Goal: Communication & Community: Share content

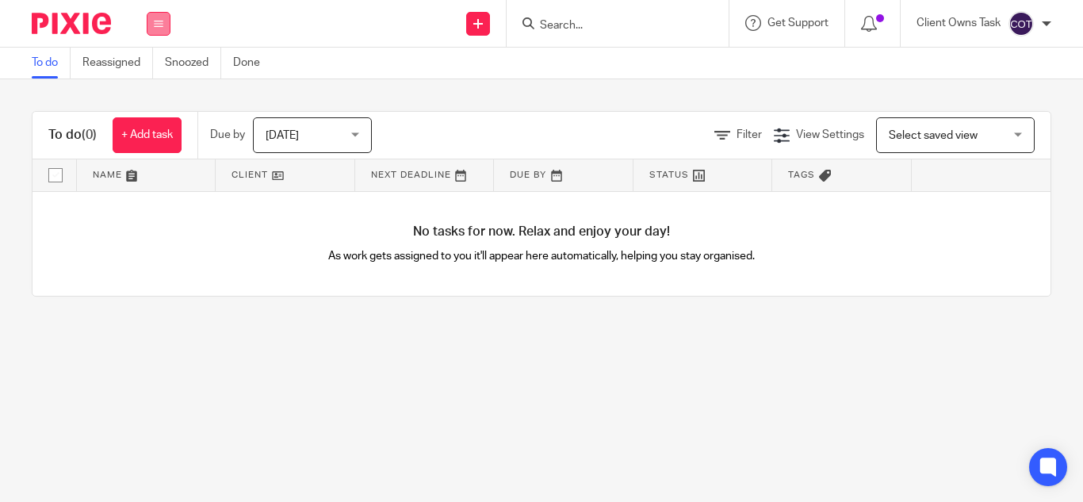
click at [158, 21] on icon at bounding box center [159, 24] width 10 height 10
click at [152, 113] on li "Clients" at bounding box center [158, 120] width 42 height 23
click at [158, 121] on link "Clients" at bounding box center [154, 120] width 35 height 11
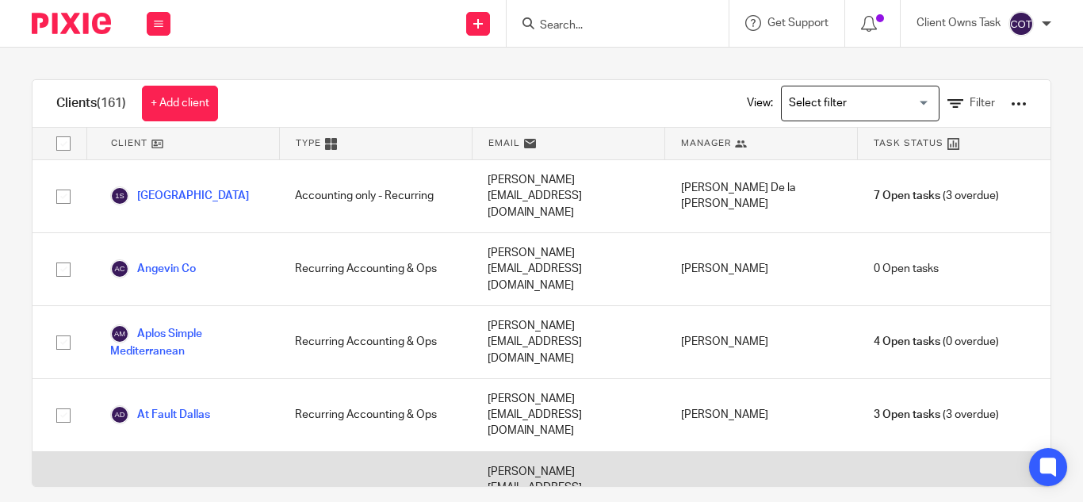
scroll to position [79, 0]
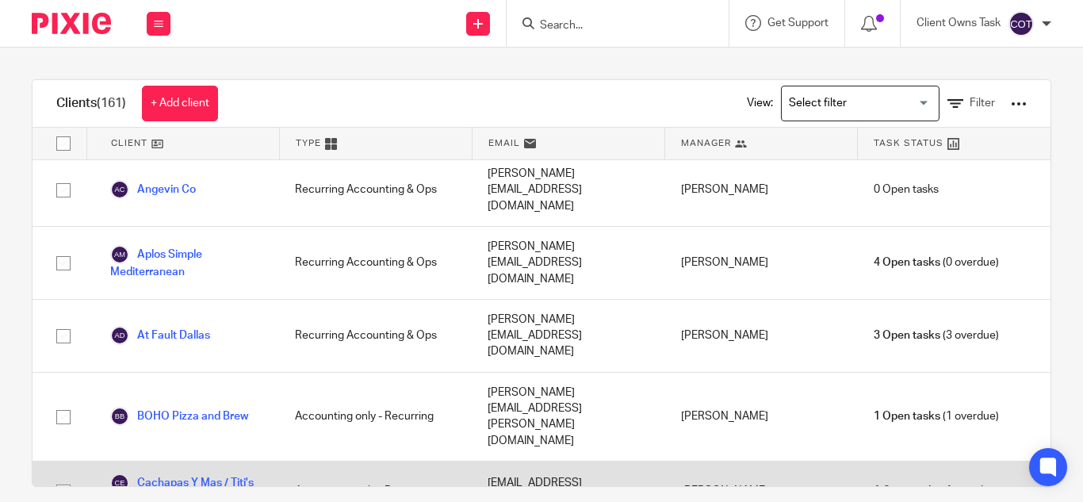
click at [65, 477] on input "checkbox" at bounding box center [63, 492] width 30 height 30
checkbox input "true"
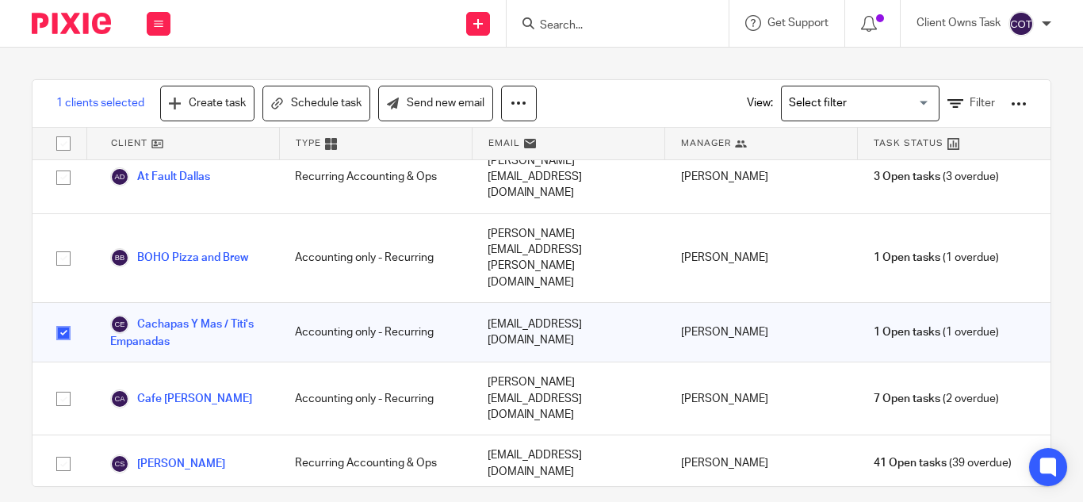
scroll to position [0, 0]
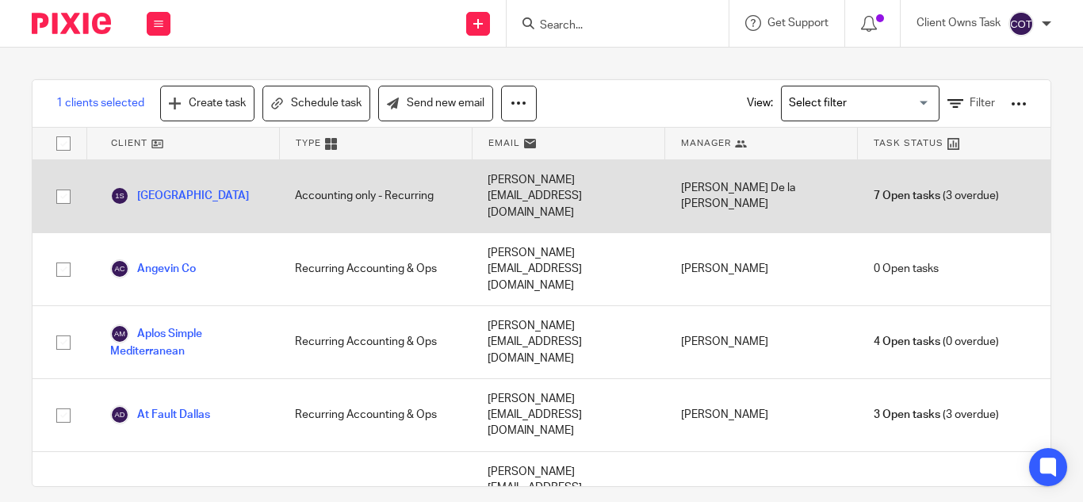
click at [62, 183] on input "checkbox" at bounding box center [63, 197] width 30 height 30
checkbox input "true"
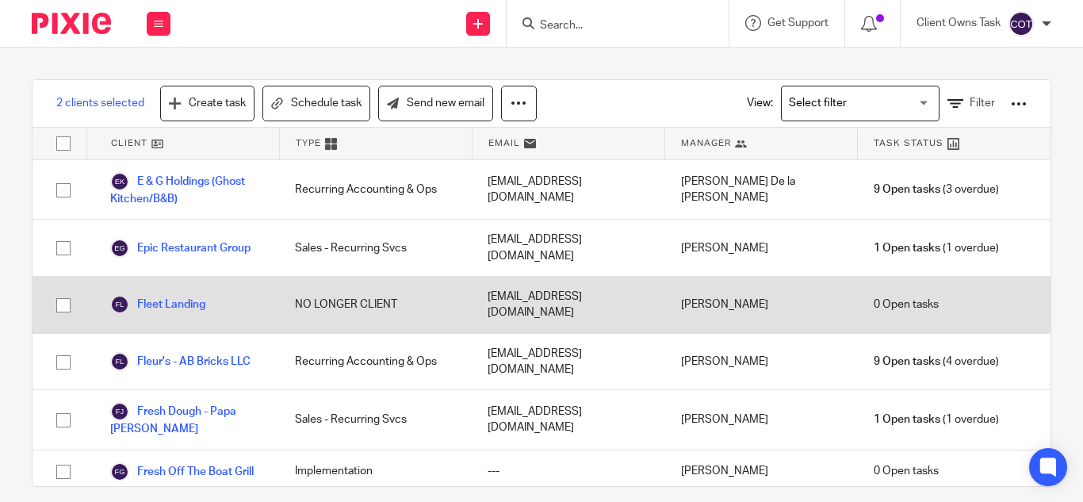
scroll to position [1269, 0]
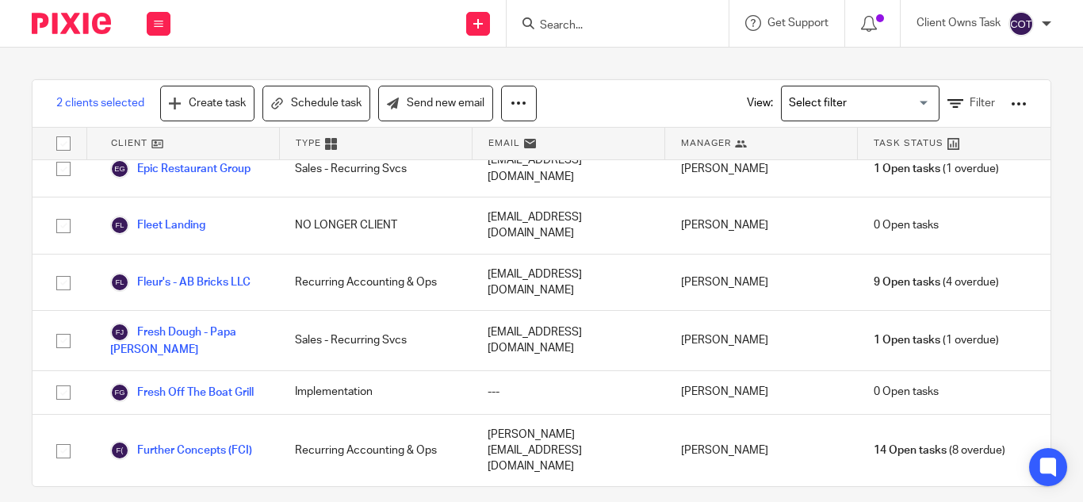
checkbox input "true"
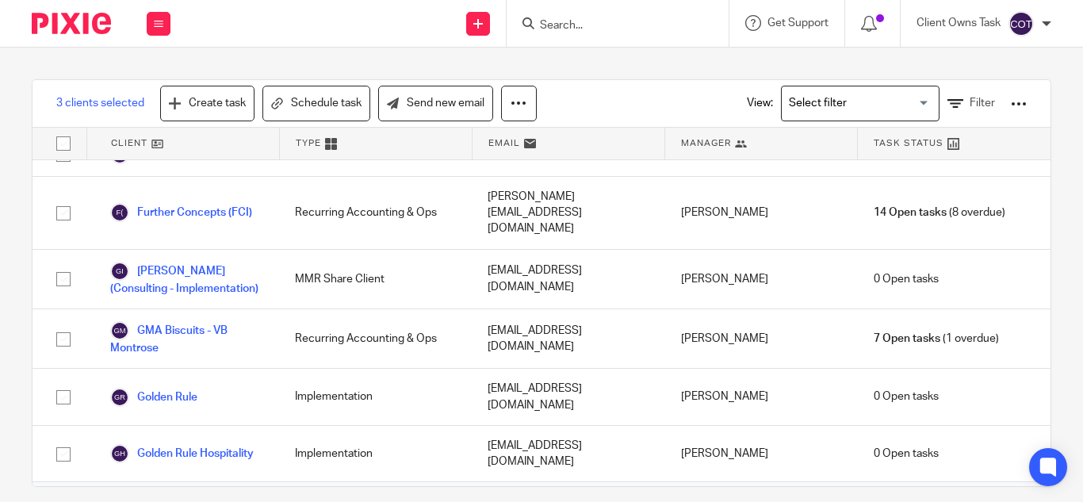
scroll to position [1586, 0]
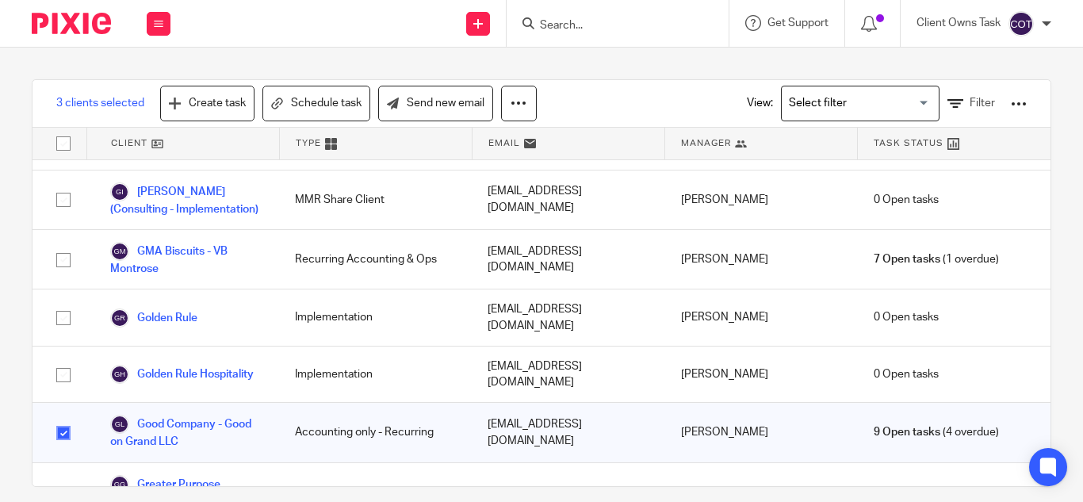
checkbox input "true"
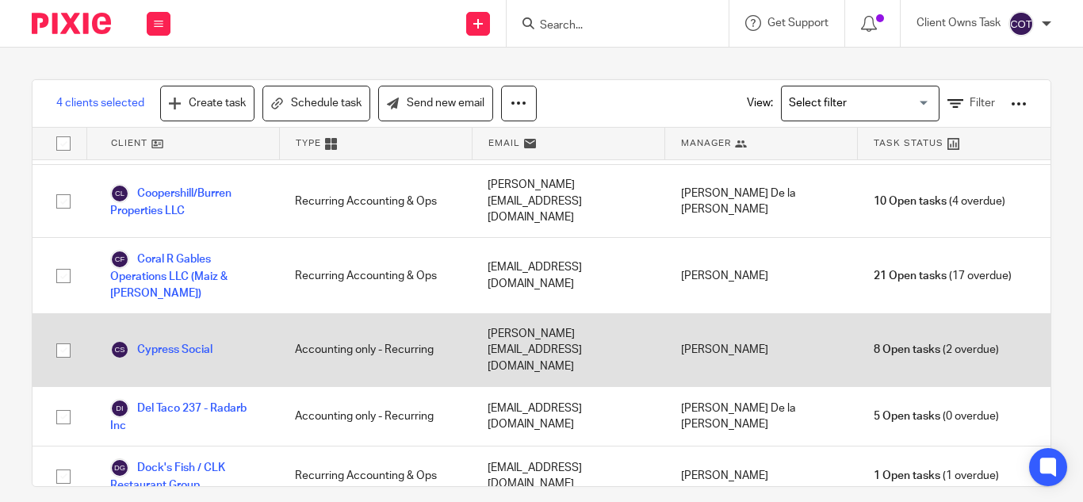
scroll to position [634, 0]
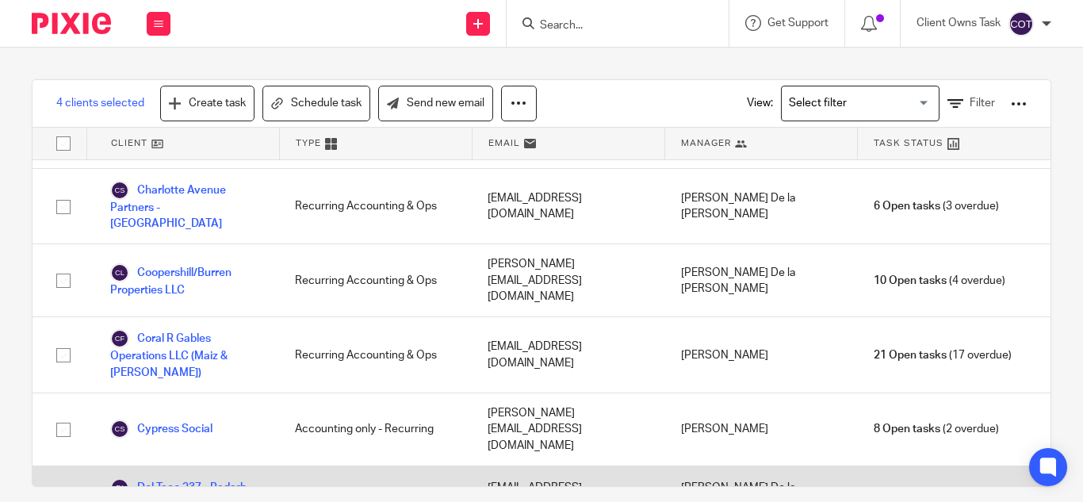
click at [60, 481] on input "checkbox" at bounding box center [63, 496] width 30 height 30
checkbox input "true"
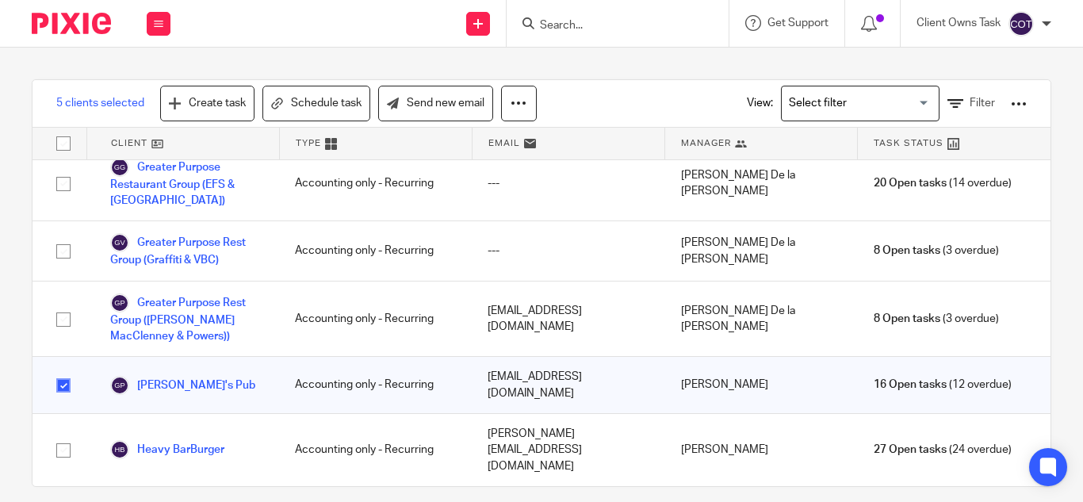
scroll to position [1982, 0]
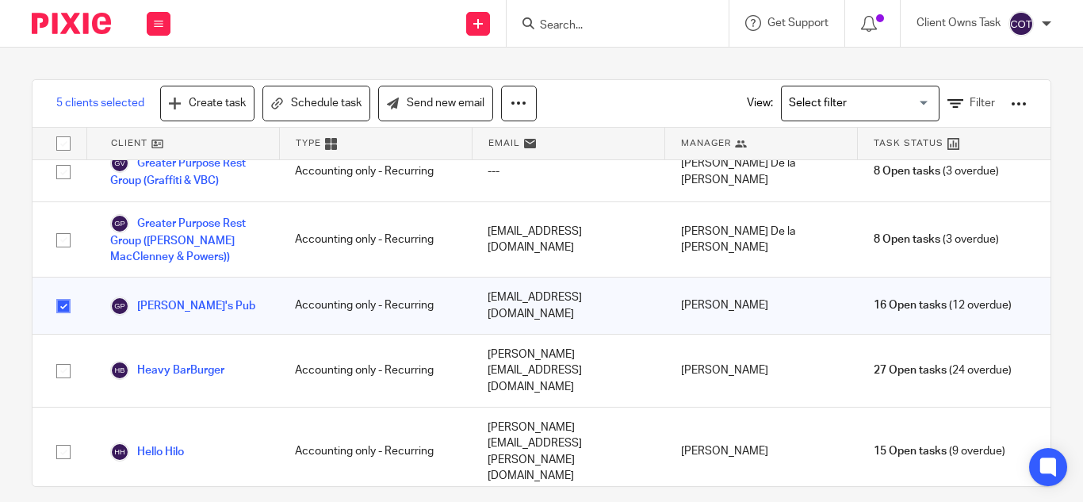
checkbox input "true"
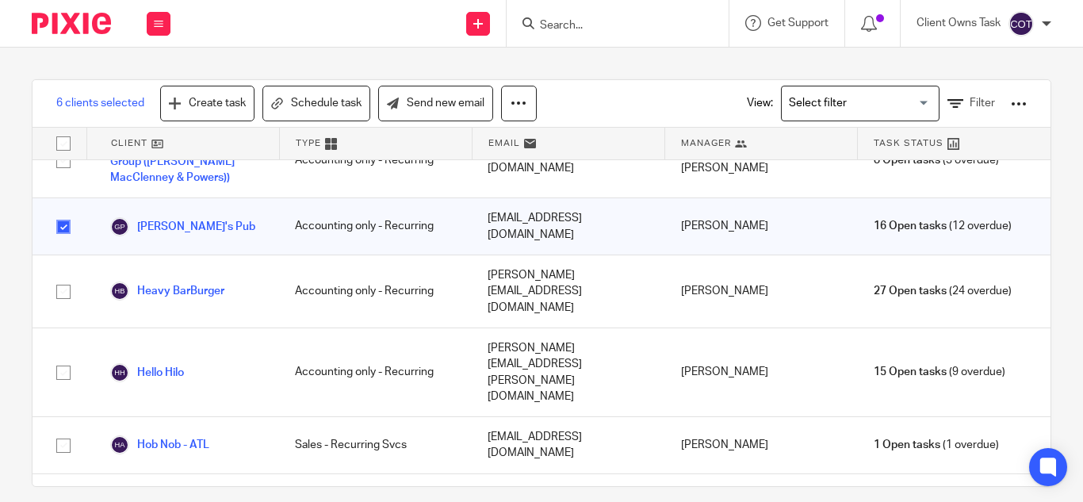
checkbox input "true"
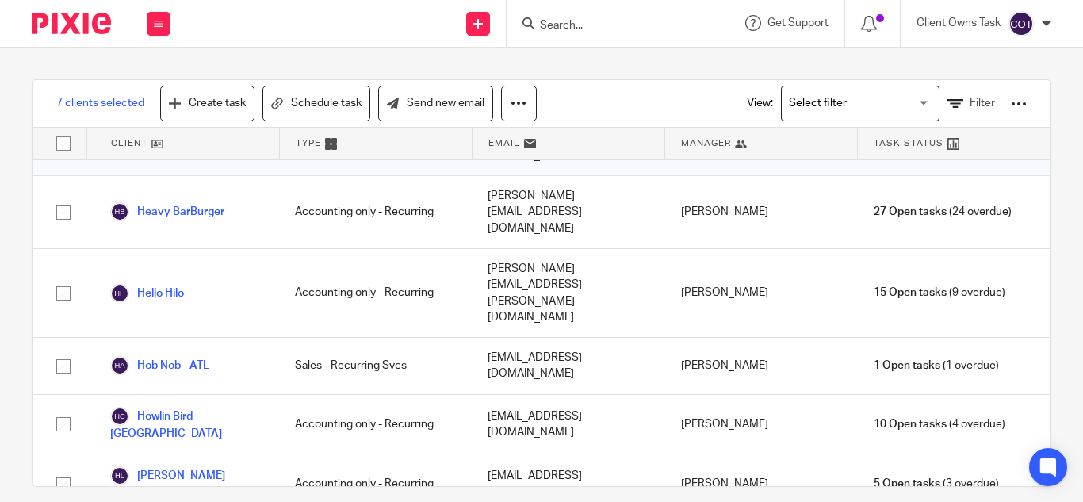
scroll to position [2220, 0]
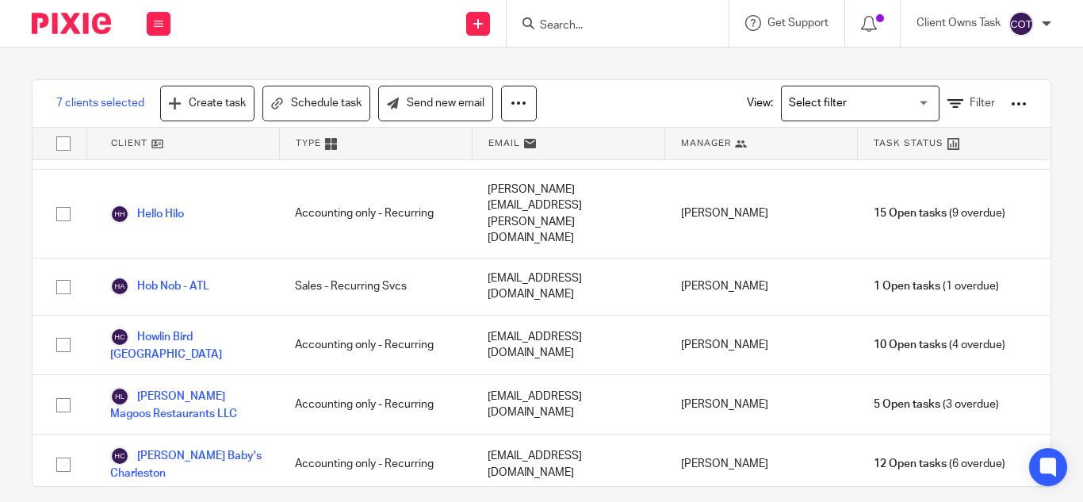
checkbox input "true"
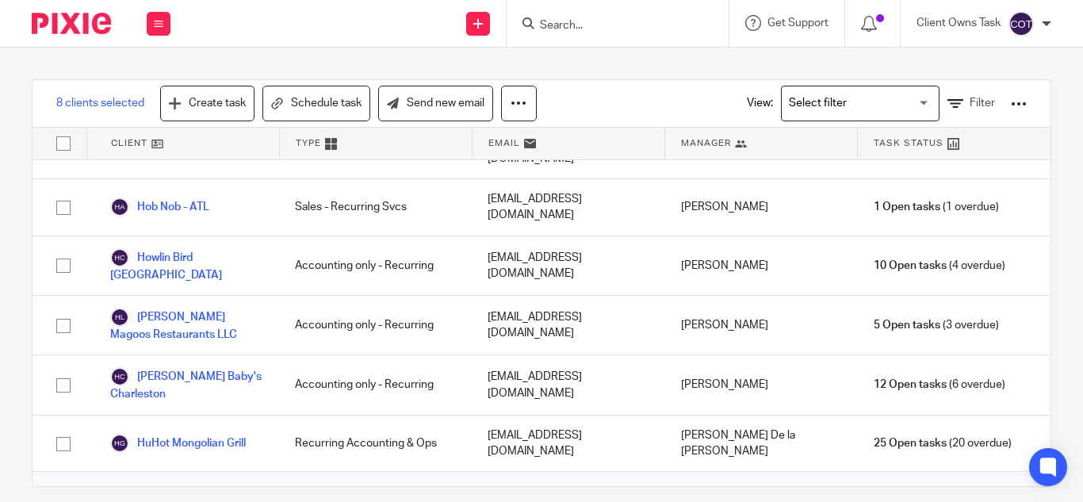
checkbox input "true"
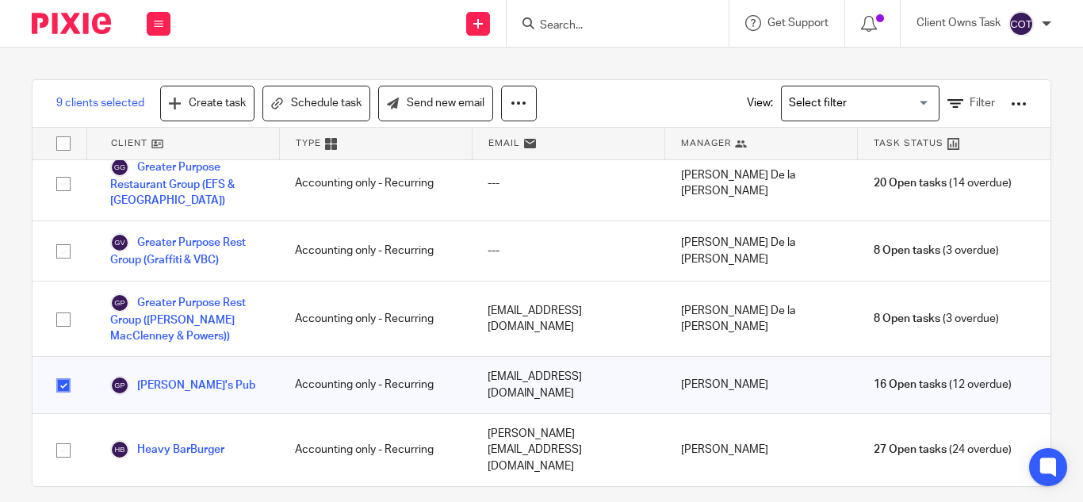
scroll to position [1824, 0]
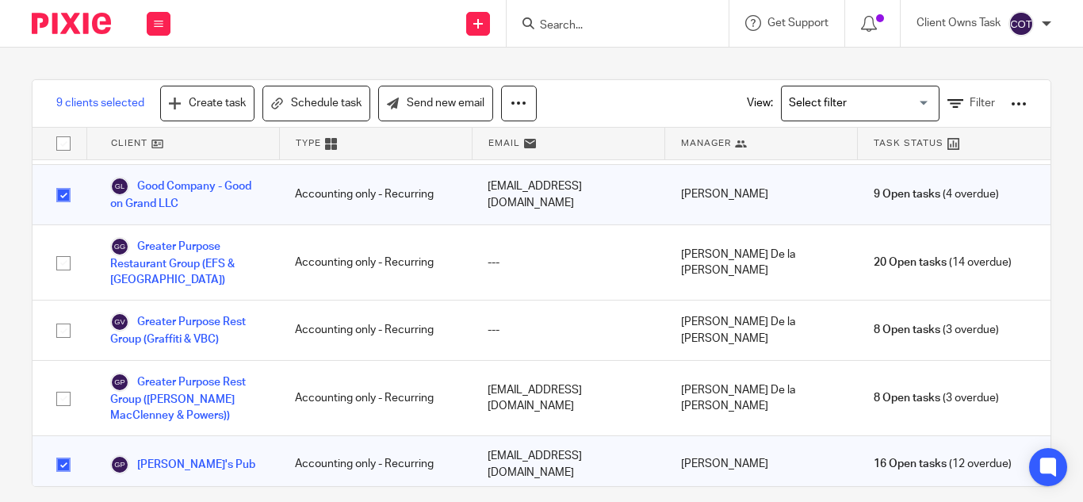
checkbox input "true"
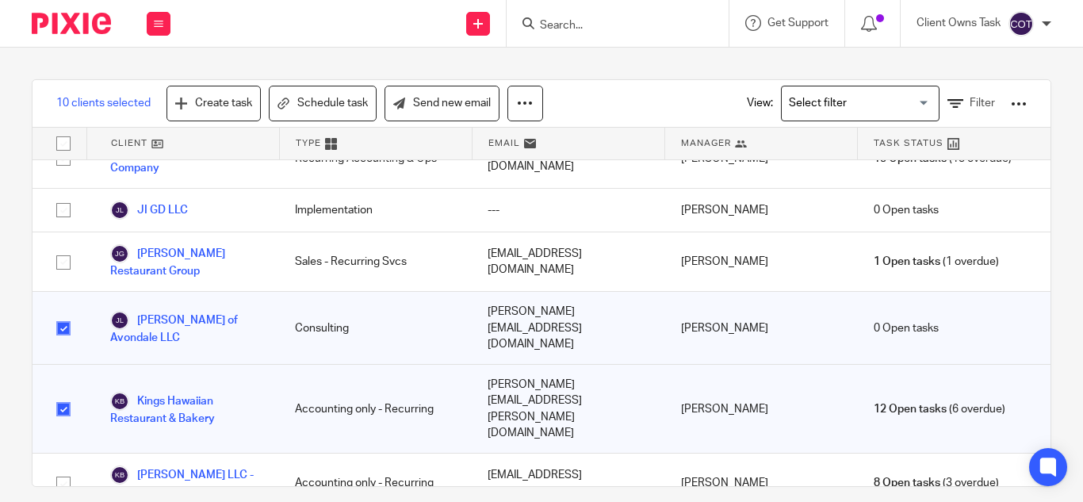
scroll to position [2854, 0]
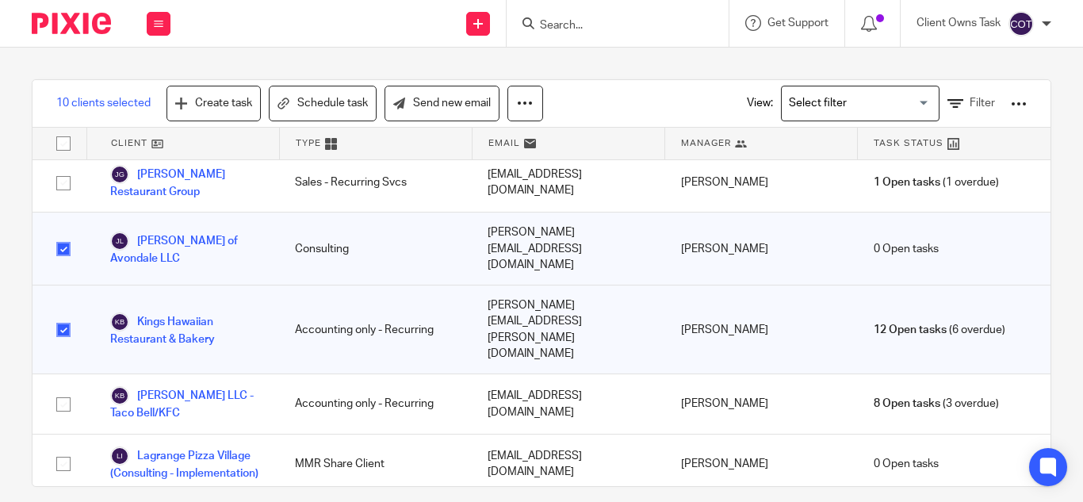
checkbox input "true"
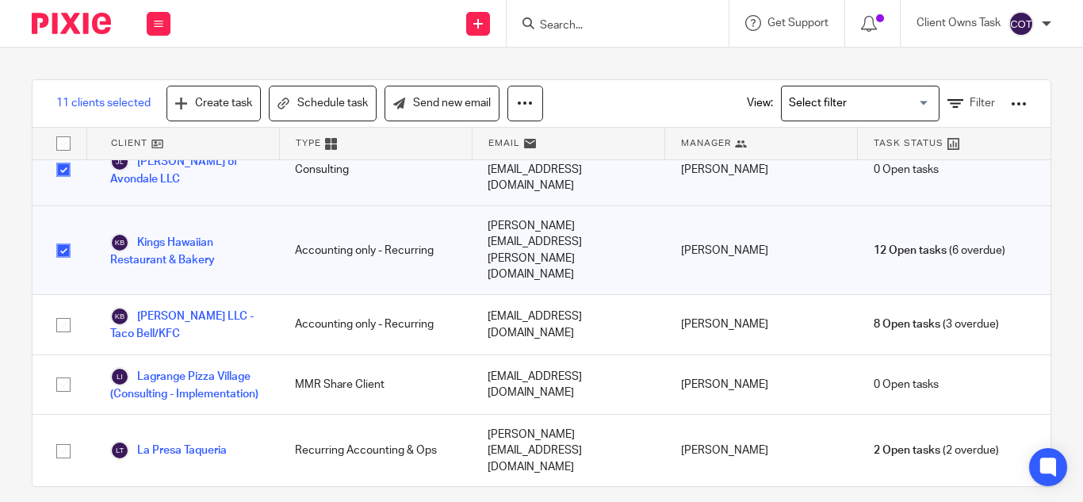
checkbox input "true"
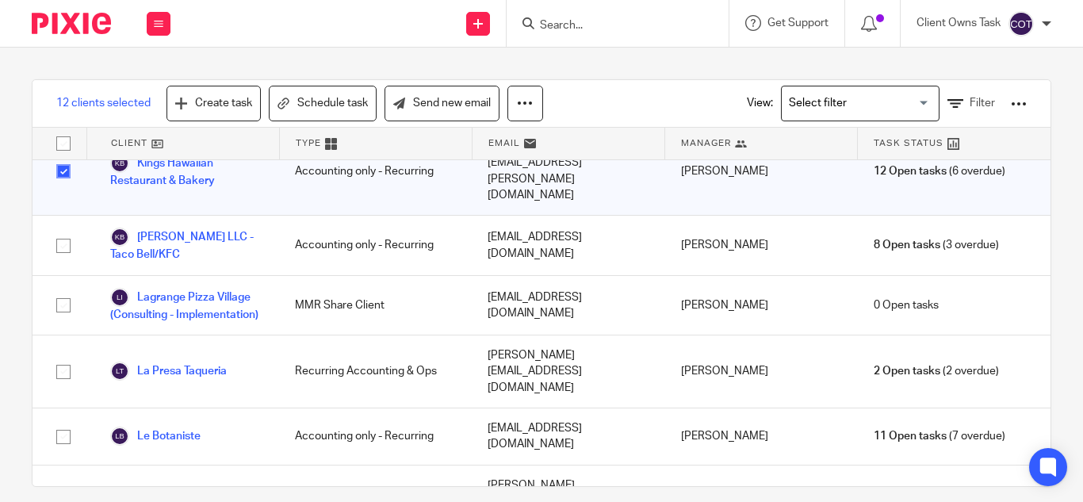
scroll to position [3092, 0]
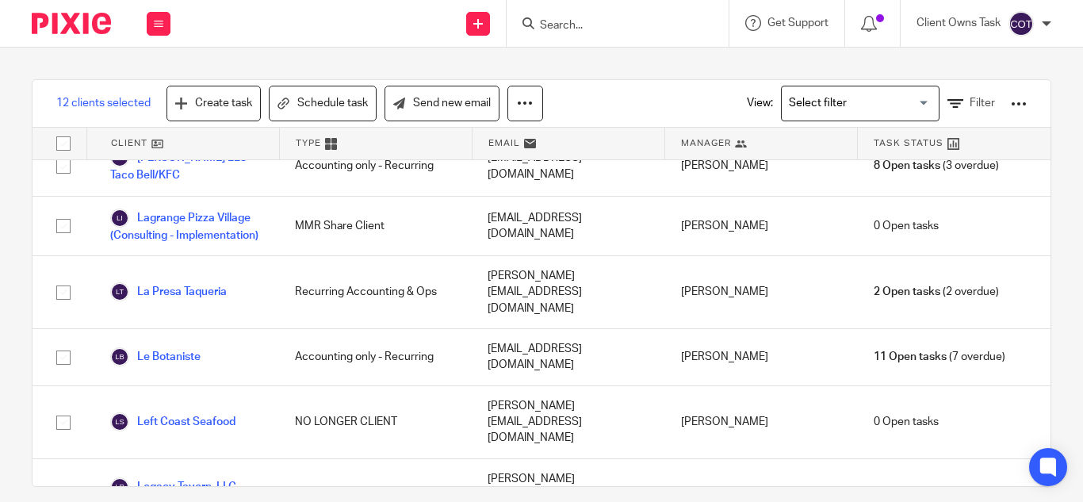
checkbox input "true"
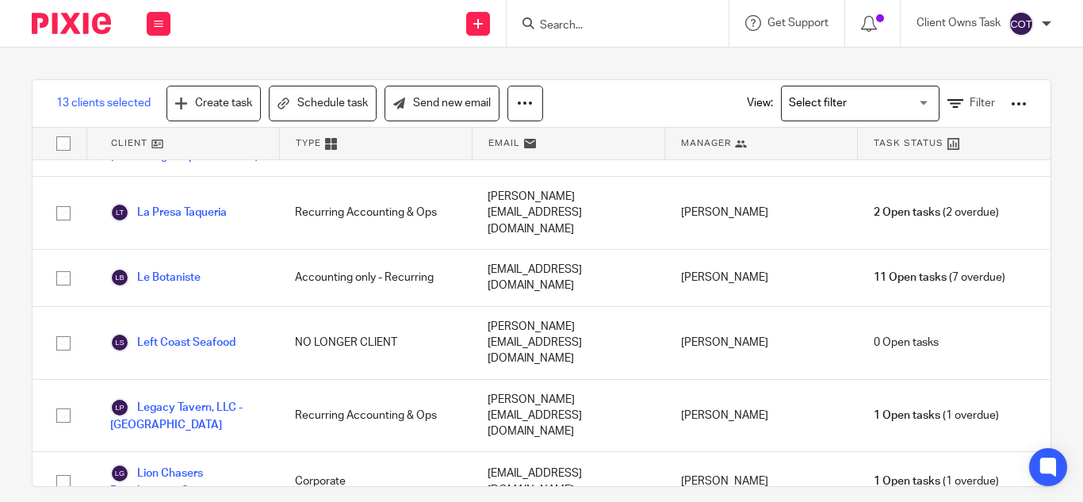
checkbox input "true"
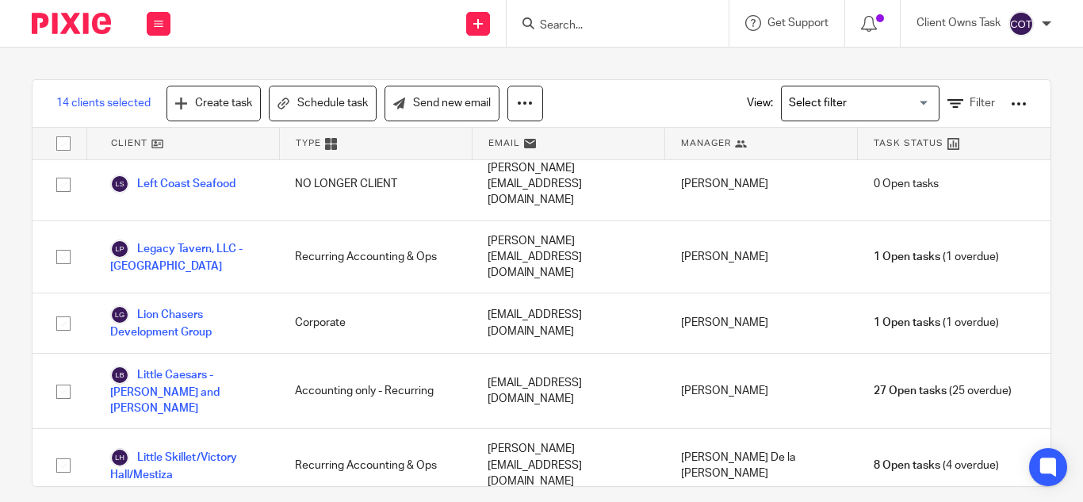
scroll to position [3409, 0]
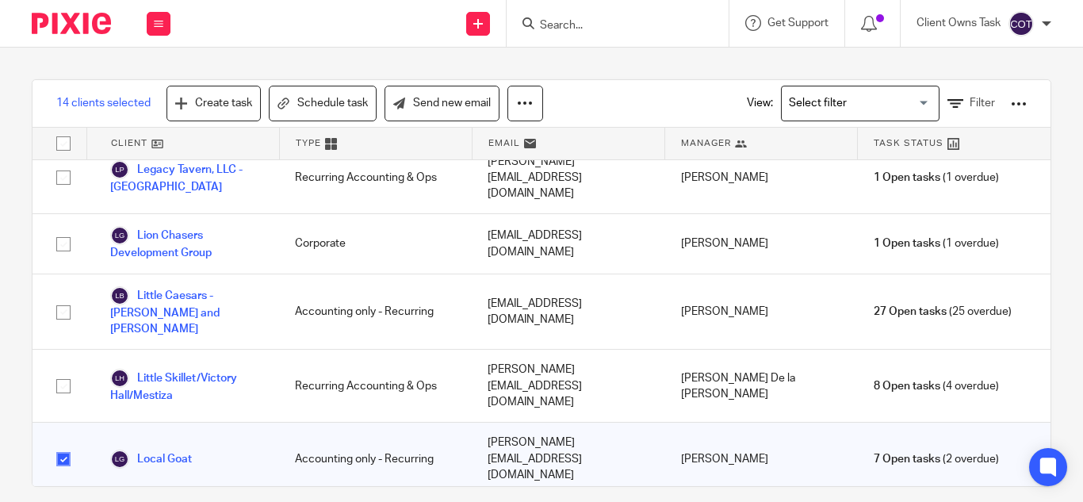
checkbox input "true"
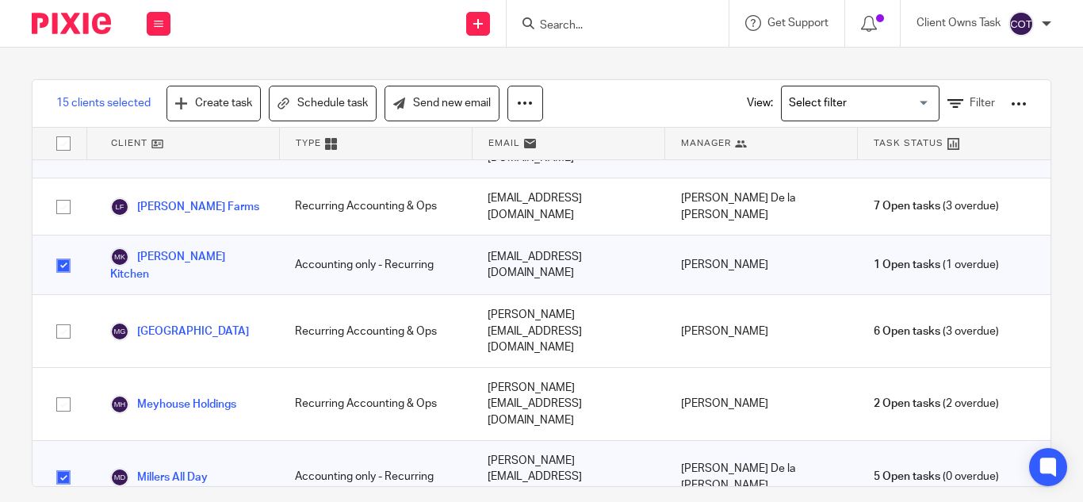
scroll to position [3806, 0]
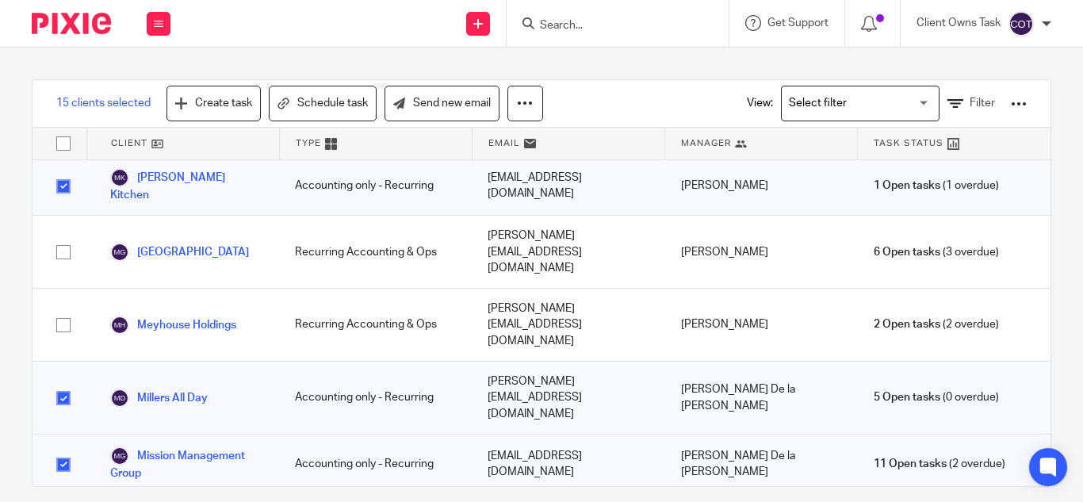
checkbox input "true"
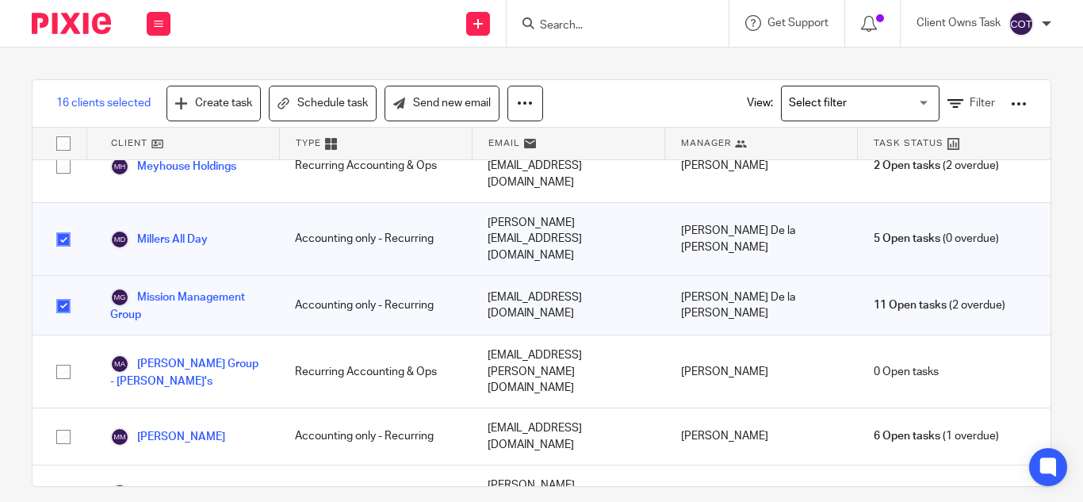
checkbox input "true"
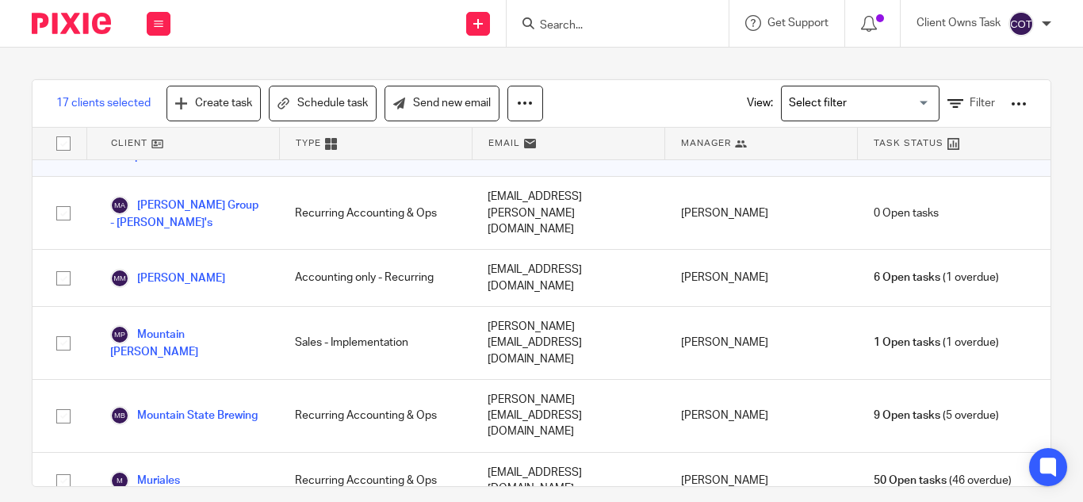
scroll to position [4202, 0]
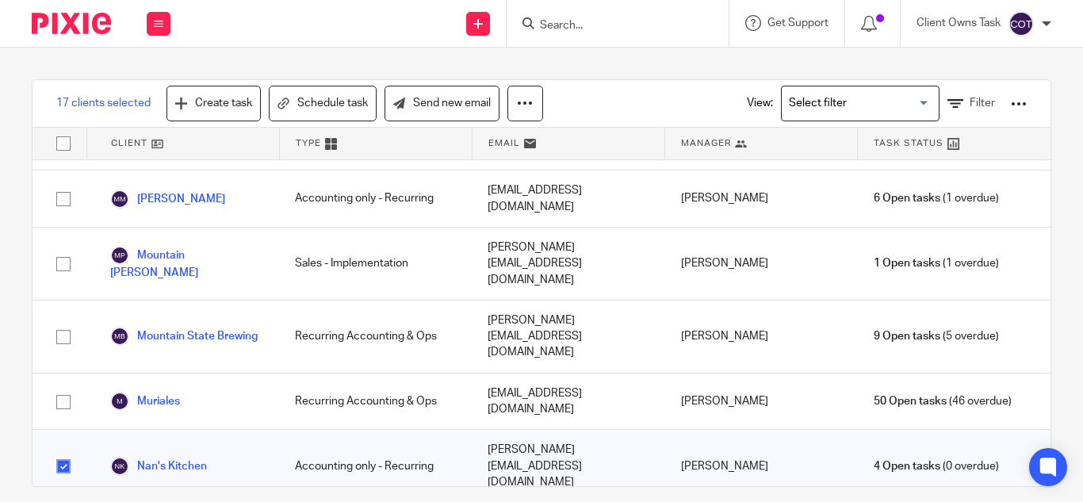
checkbox input "true"
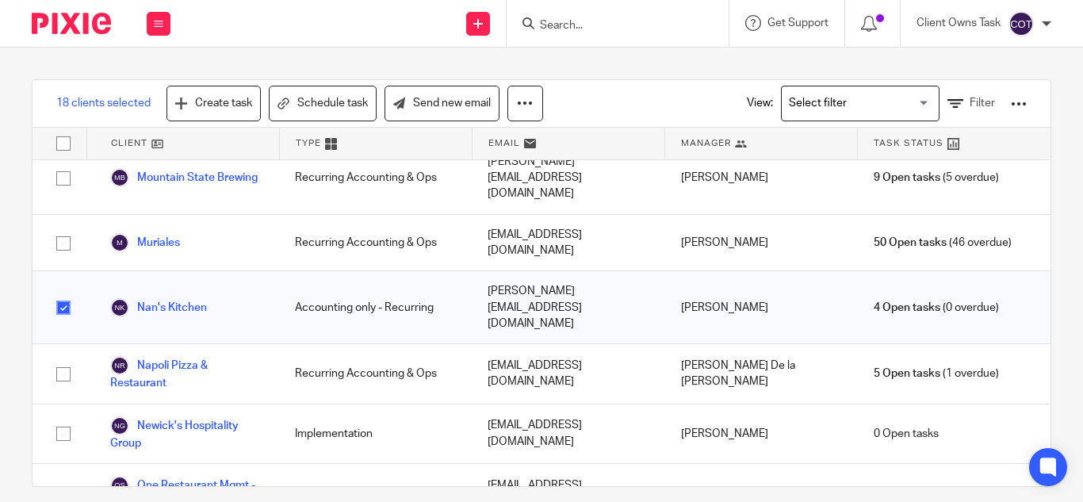
scroll to position [4440, 0]
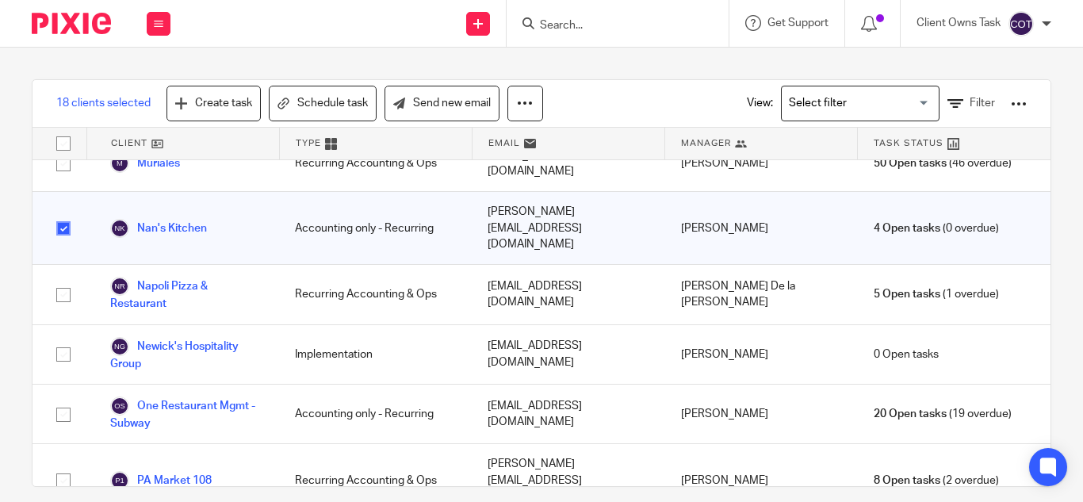
checkbox input "true"
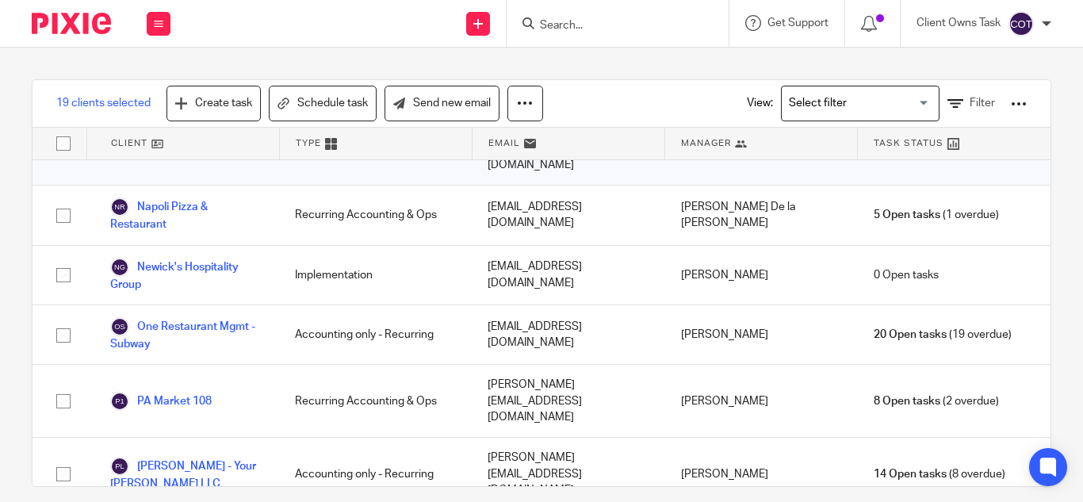
checkbox input "true"
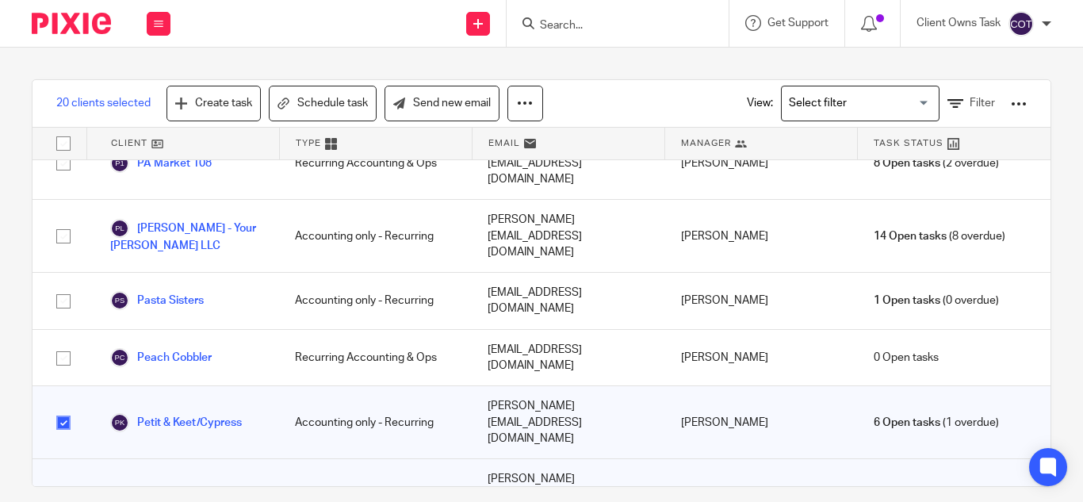
scroll to position [4837, 0]
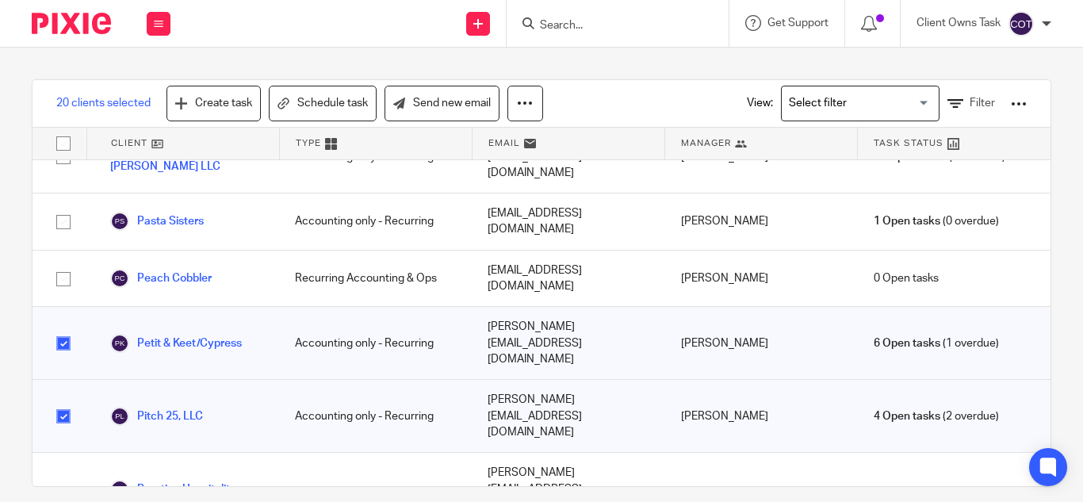
checkbox input "true"
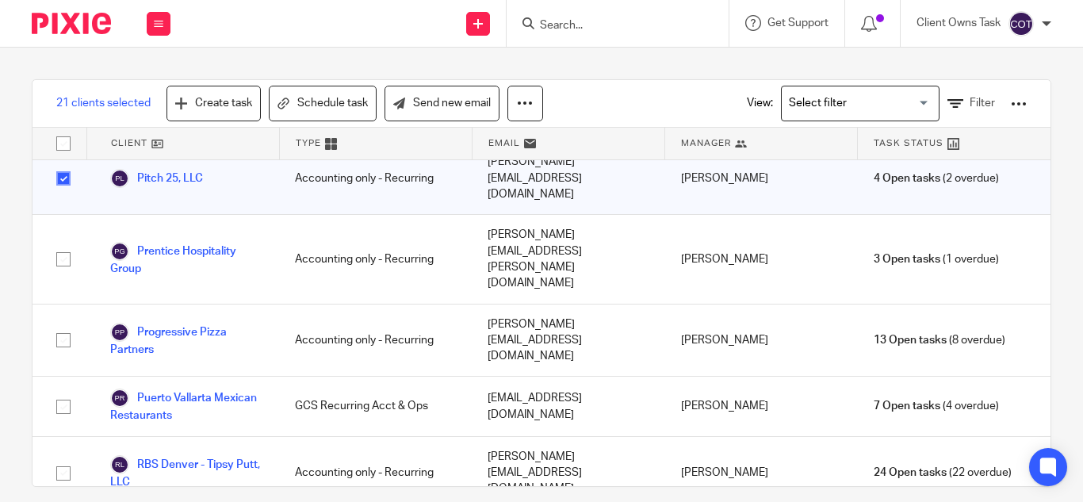
scroll to position [5154, 0]
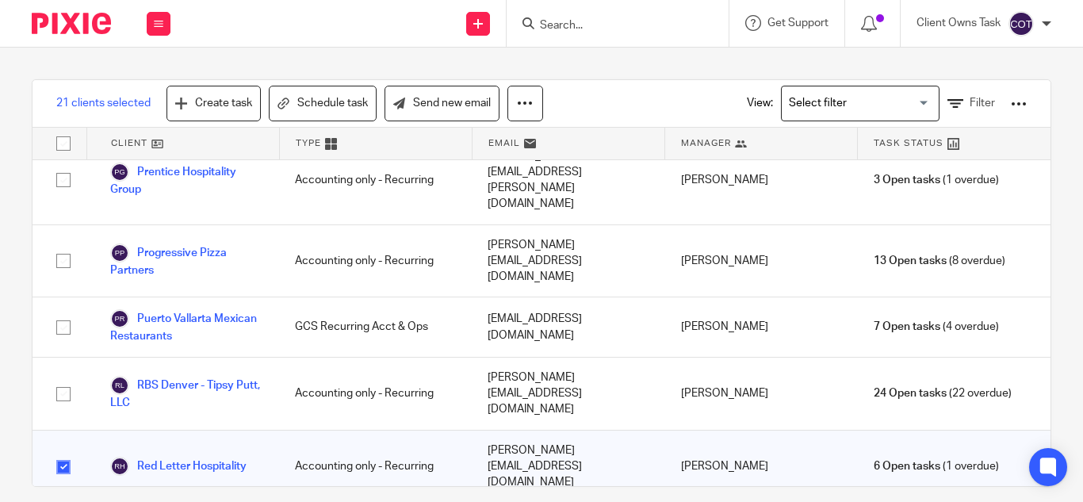
checkbox input "true"
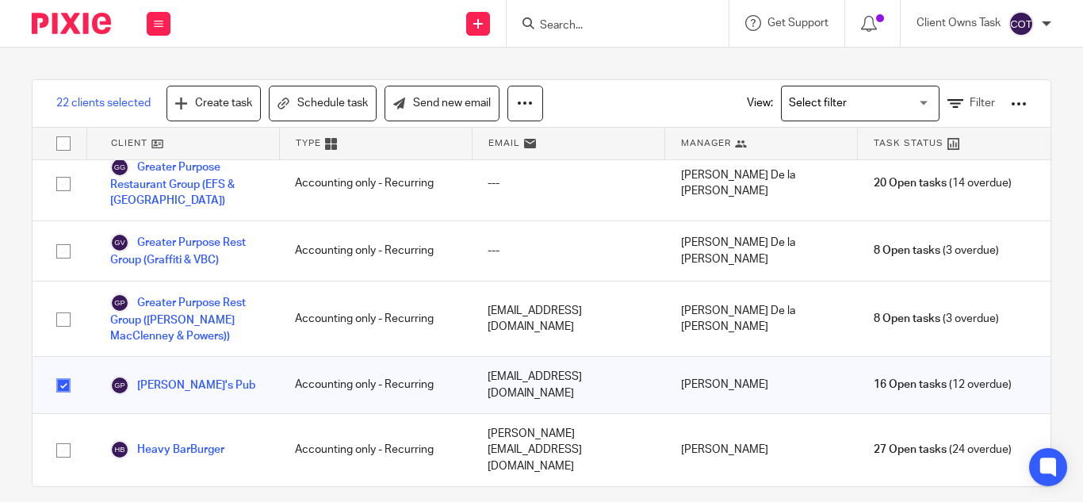
scroll to position [1744, 0]
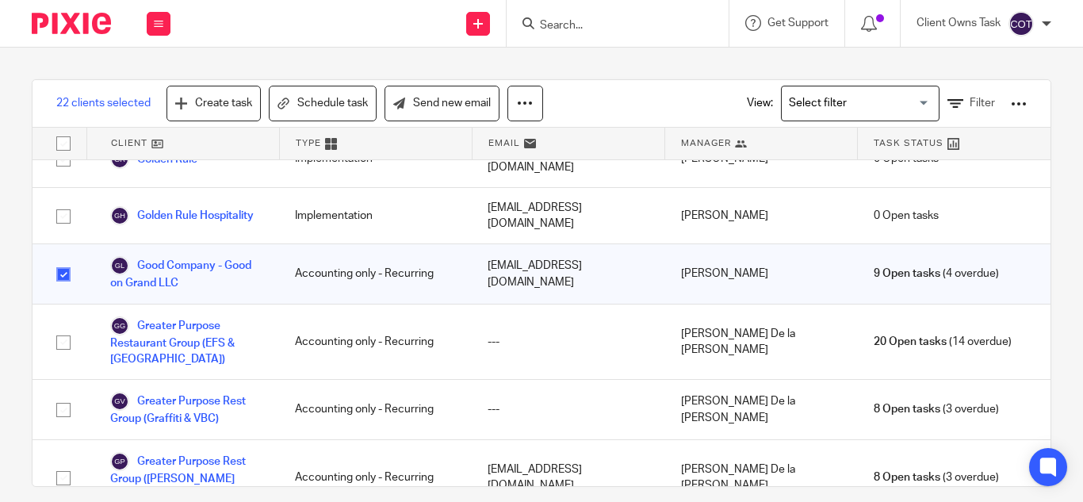
checkbox input "true"
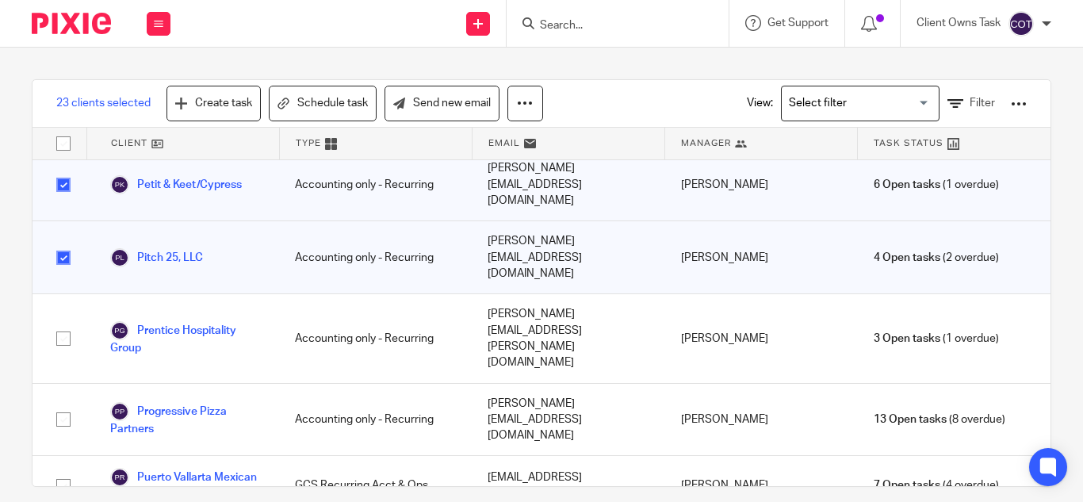
scroll to position [5075, 0]
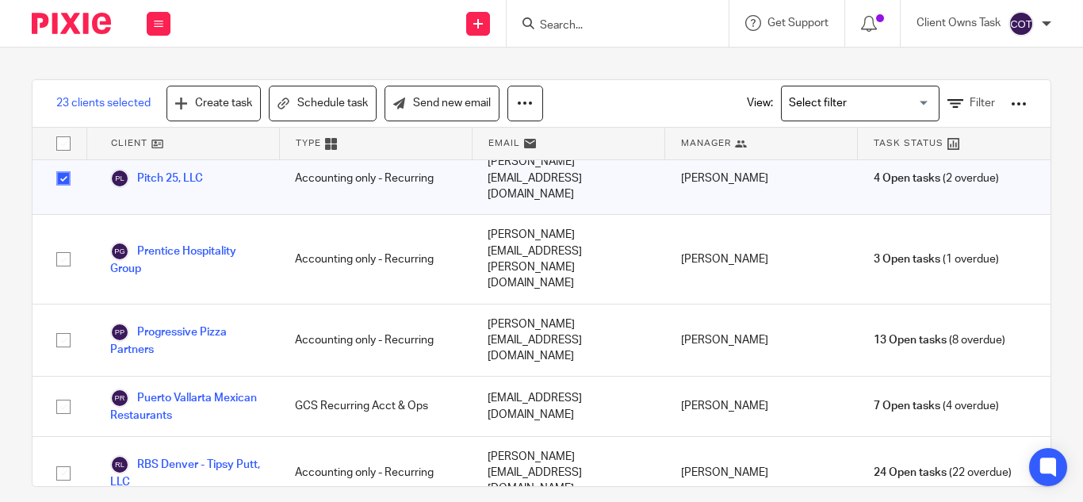
checkbox input "true"
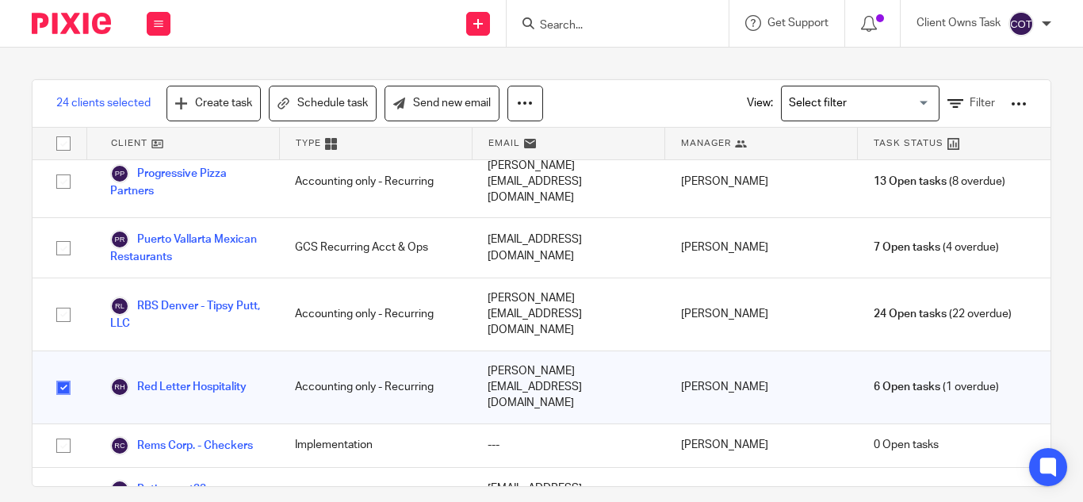
scroll to position [5312, 0]
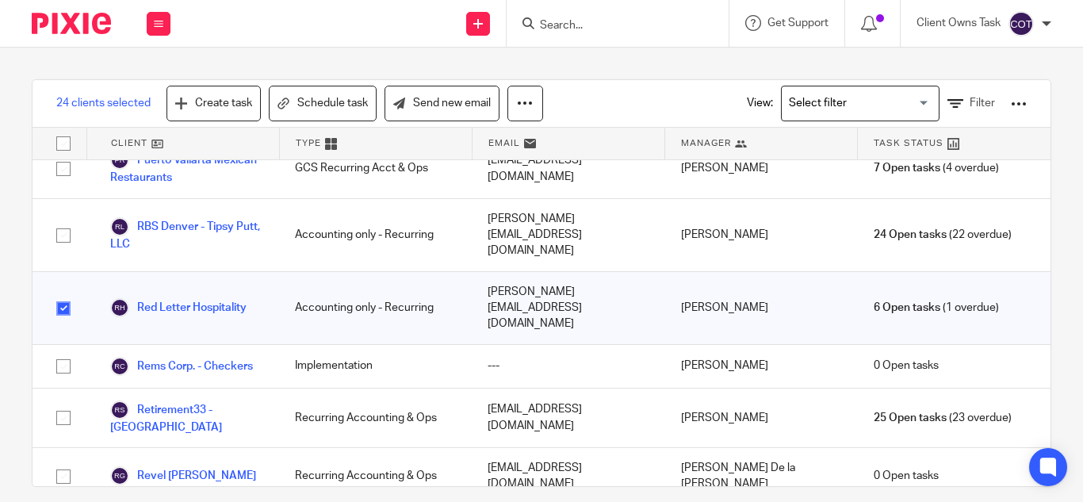
checkbox input "true"
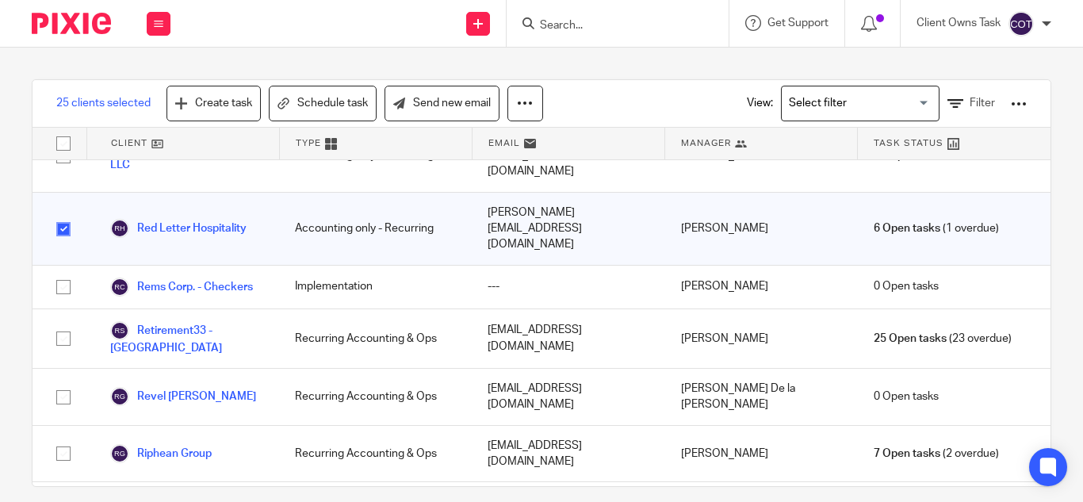
scroll to position [5471, 0]
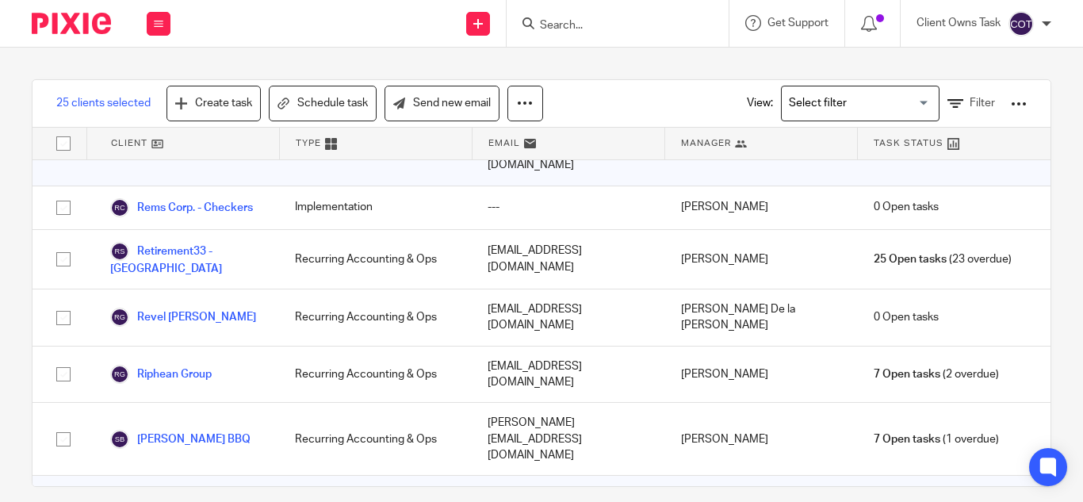
checkbox input "true"
click at [453, 101] on link "Send new email" at bounding box center [442, 104] width 115 height 36
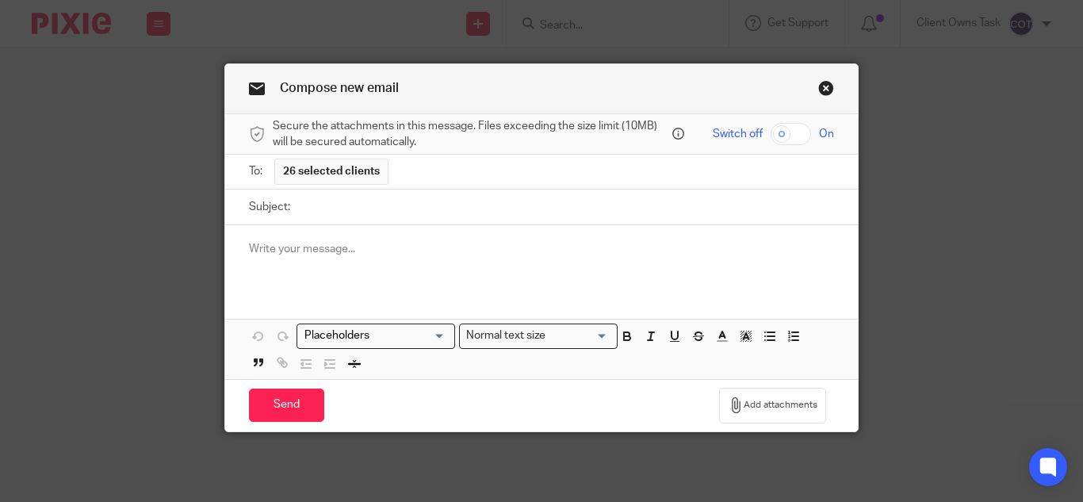
click at [324, 210] on input "Subject:" at bounding box center [566, 208] width 536 height 36
paste input "LCDG Case Study - How One Restaurant Cut Costs by 2-3%"
type input "LCDG Case Study - How One Restaurant Cut Costs by 2-3%"
click at [289, 245] on p at bounding box center [541, 249] width 585 height 16
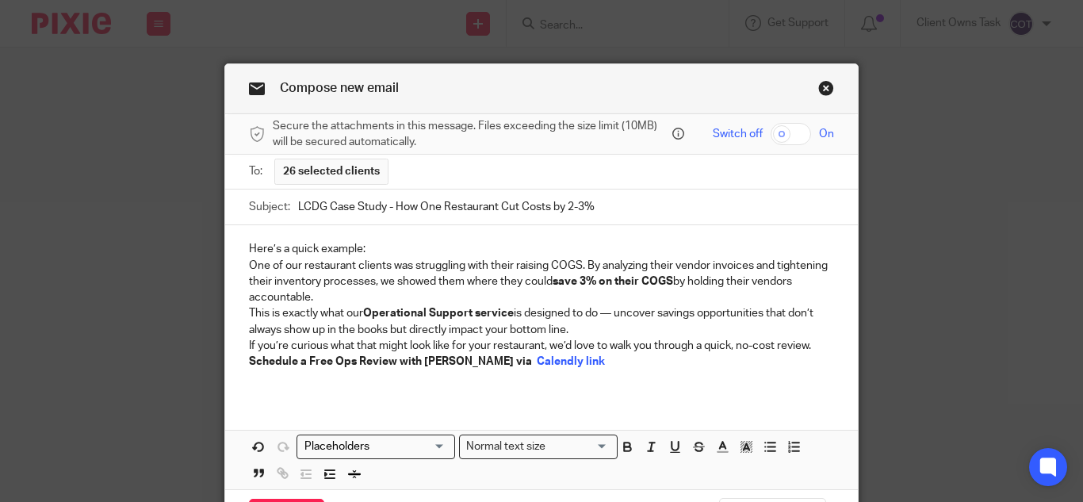
click at [388, 240] on div "Here’s a quick example: One of our restaurant clients was struggling with their…" at bounding box center [541, 311] width 633 height 172
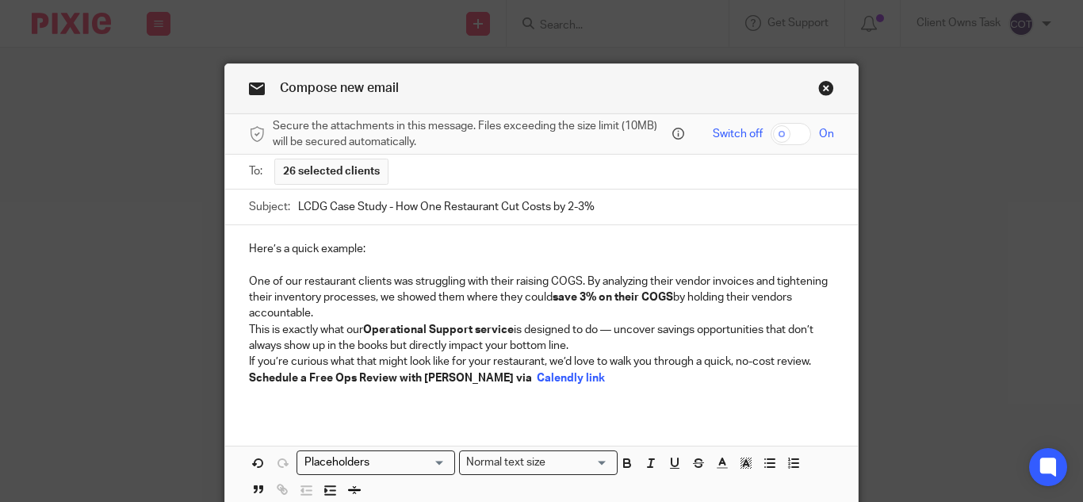
click at [238, 247] on div "Here’s a quick example: One of our restaurant clients was struggling with their…" at bounding box center [541, 319] width 633 height 189
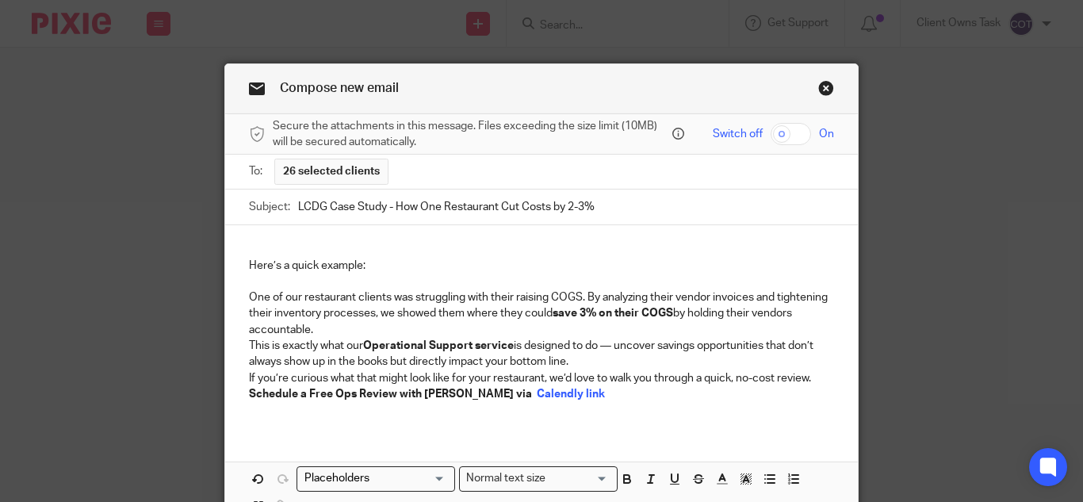
click at [259, 235] on div "Here’s a quick example: One of our restaurant clients was struggling with their…" at bounding box center [541, 327] width 633 height 205
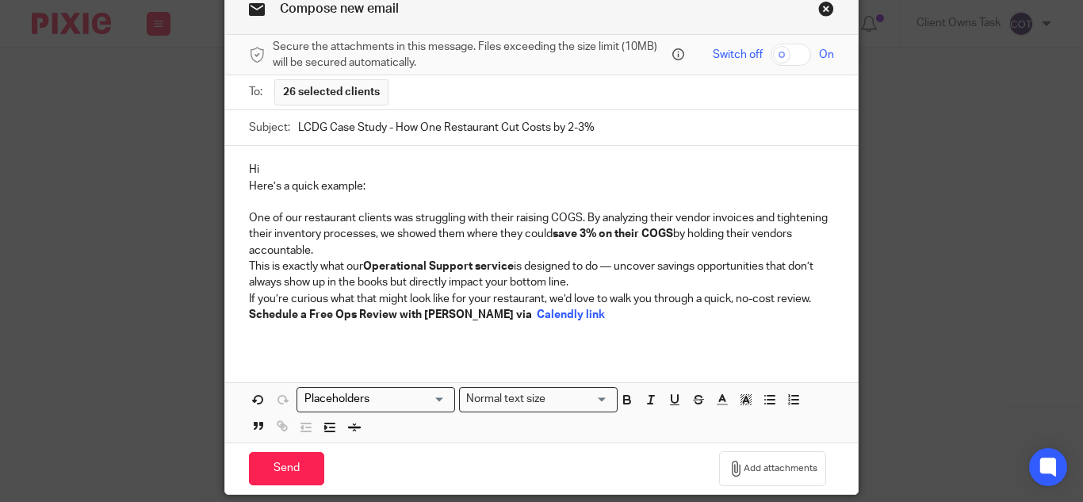
click at [432, 396] on input "Search for option" at bounding box center [372, 399] width 147 height 17
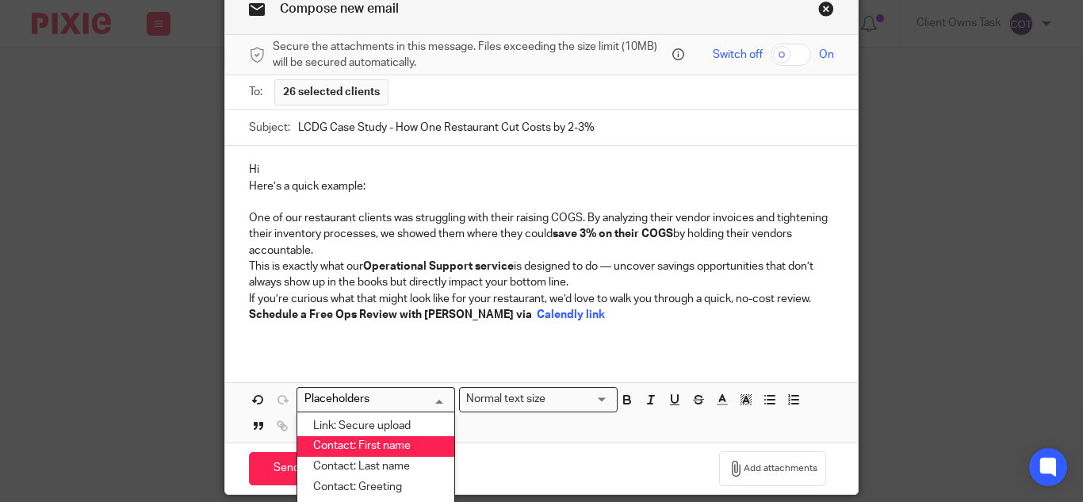
click at [392, 444] on li "Contact: First name" at bounding box center [375, 446] width 157 height 21
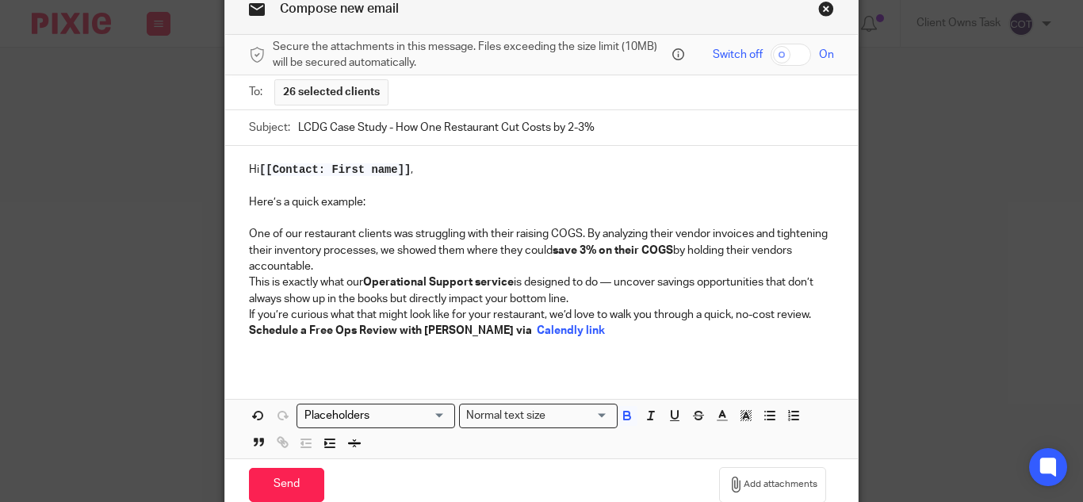
click at [249, 330] on strong "Schedule a Free Ops Review with Carlos Camelo via" at bounding box center [390, 330] width 283 height 11
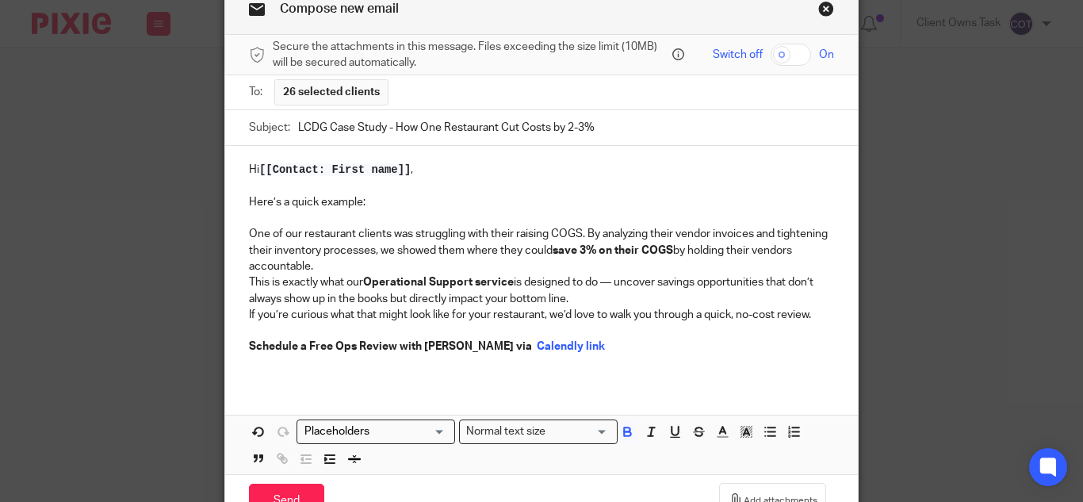
click at [591, 344] on p "Schedule a Free Ops Review with Carlos Camelo via Calendly link" at bounding box center [541, 347] width 585 height 16
click at [591, 298] on p "This is exactly what our Operational Support service is designed to do — uncove…" at bounding box center [541, 290] width 585 height 33
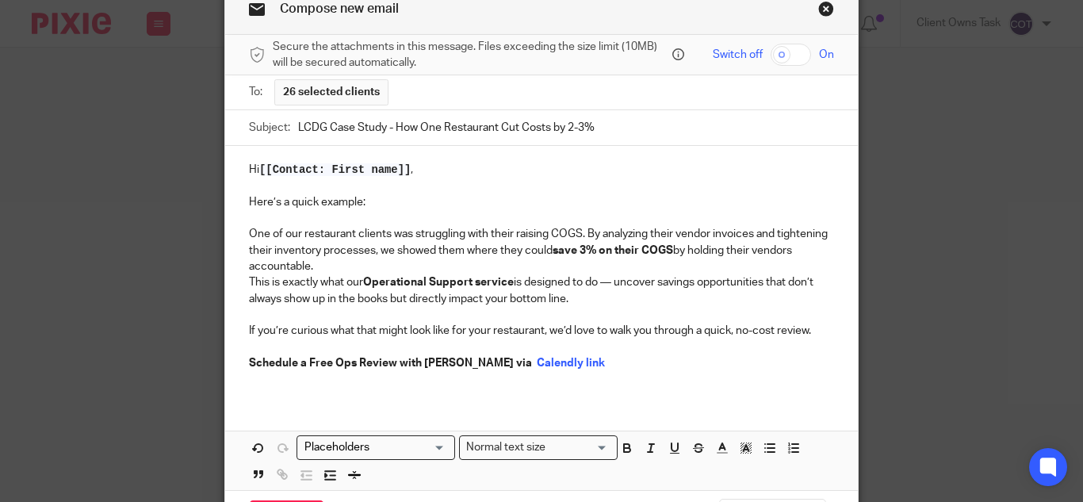
click at [355, 258] on p "One of our restaurant clients was struggling with their raising COGS. By analyz…" at bounding box center [541, 250] width 585 height 48
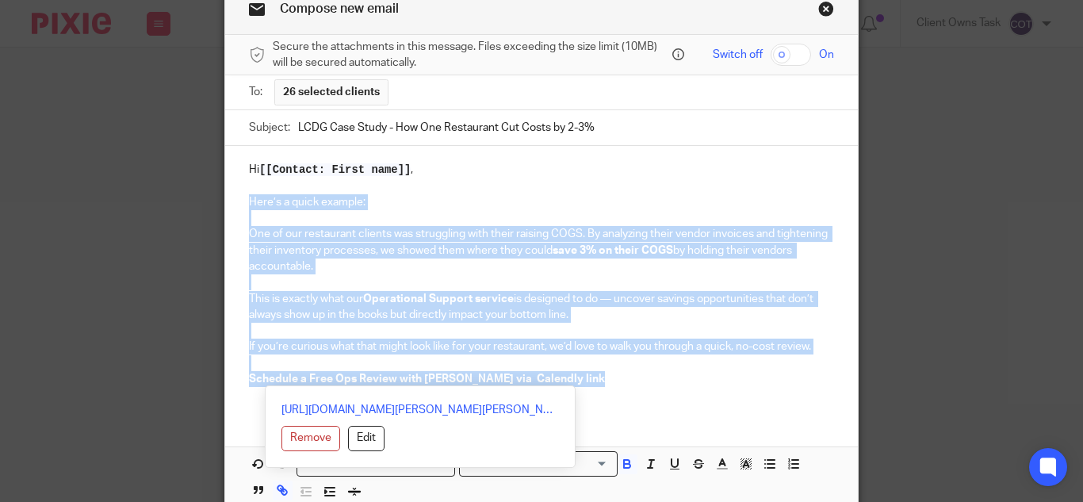
drag, startPoint x: 622, startPoint y: 379, endPoint x: 231, endPoint y: 206, distance: 428.1
click at [231, 206] on div "Hi [[Contact: First name]] , Here’s a quick example: One of our restaurant clie…" at bounding box center [541, 280] width 633 height 269
copy div "Here’s a quick example: One of our restaurant clients was struggling with their…"
click at [239, 203] on div "Hi [[Contact: First name]] , Here’s a quick example: One of our restaurant clie…" at bounding box center [541, 280] width 633 height 269
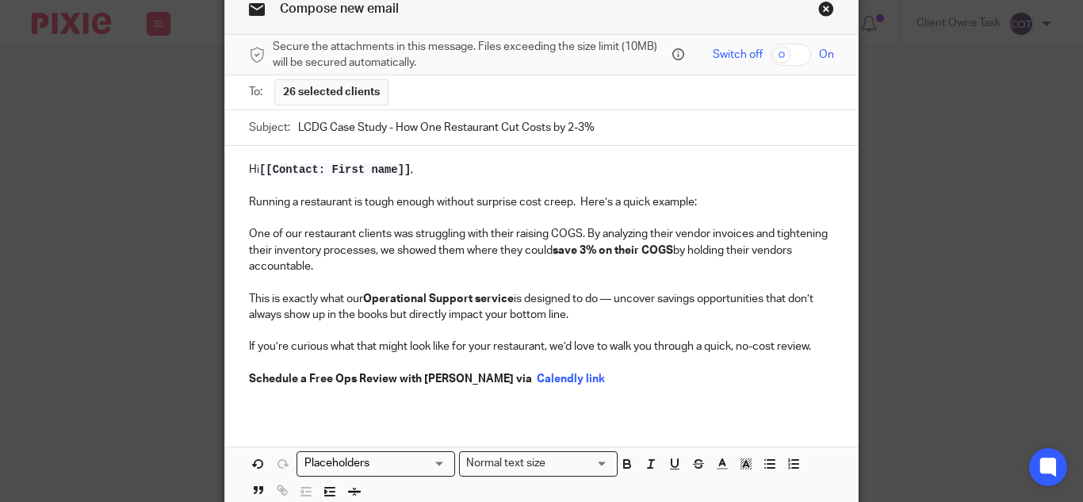
click at [687, 201] on p "Running a restaurant is tough enough without surprise cost creep. Here’s a quic…" at bounding box center [541, 202] width 585 height 16
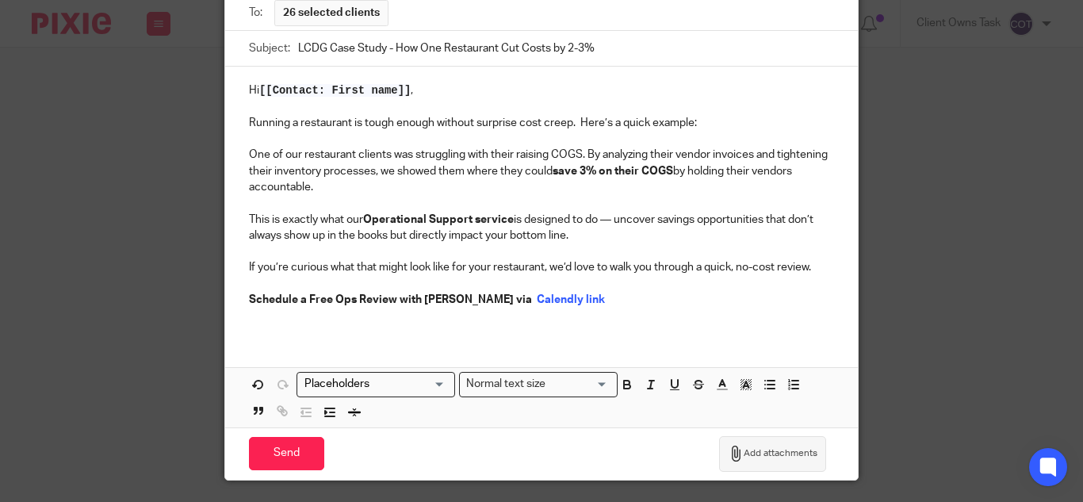
click at [766, 458] on span "Add attachments" at bounding box center [781, 453] width 74 height 13
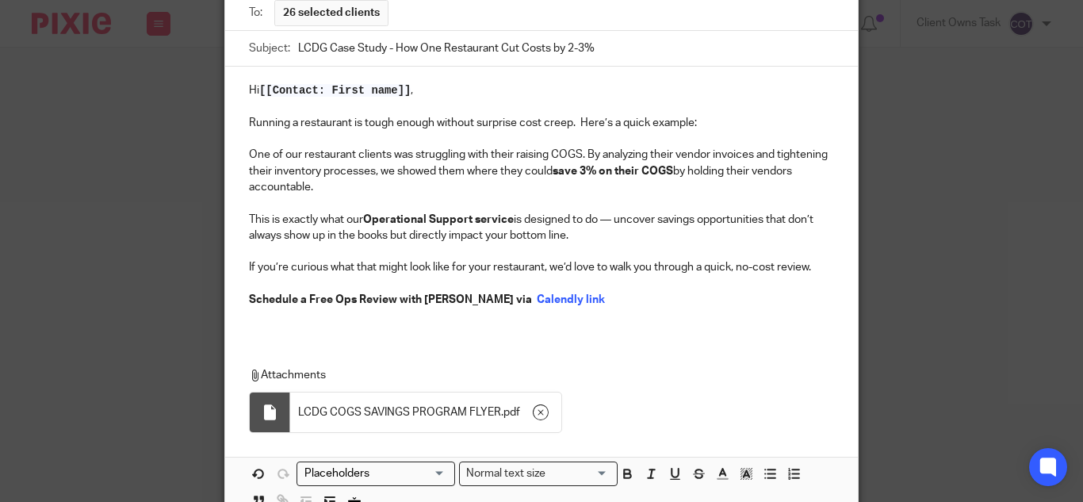
scroll to position [79, 0]
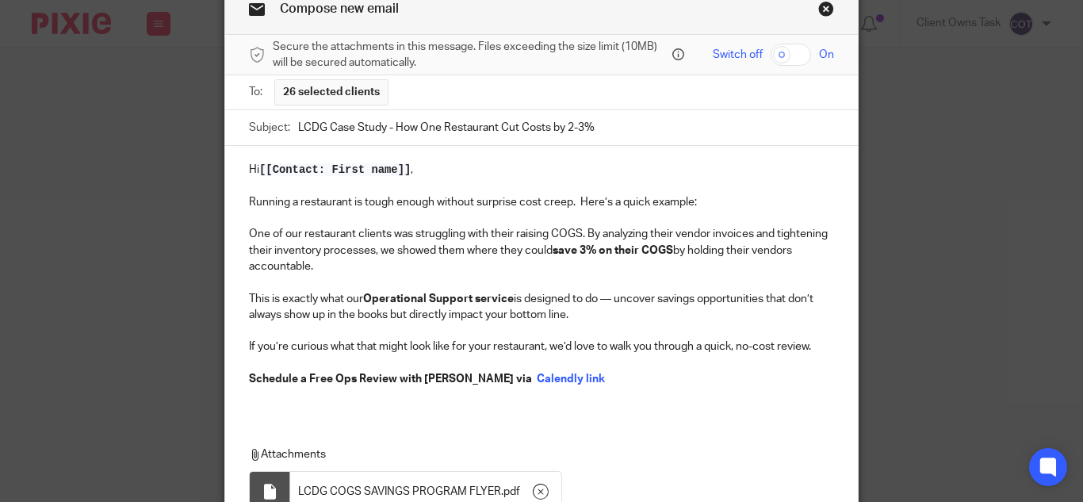
click at [377, 127] on input "LCDG Case Study - How One Restaurant Cut Costs by 2-3%" at bounding box center [566, 128] width 536 height 36
click at [381, 127] on input "LCDG Case Study - How One Restaurant Cut Costs by 2-3%" at bounding box center [566, 128] width 536 height 36
click at [572, 126] on input "LCDG Case Study - How One Restaurant Cut Costs by 2-3%" at bounding box center [566, 128] width 536 height 36
click at [576, 250] on strong "save 3% on their COGS" at bounding box center [613, 250] width 121 height 11
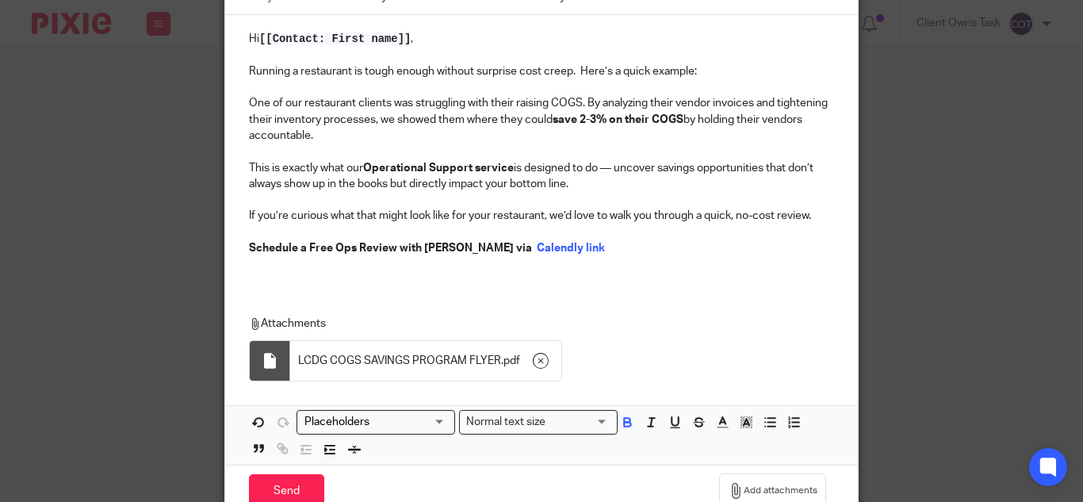
scroll to position [289, 0]
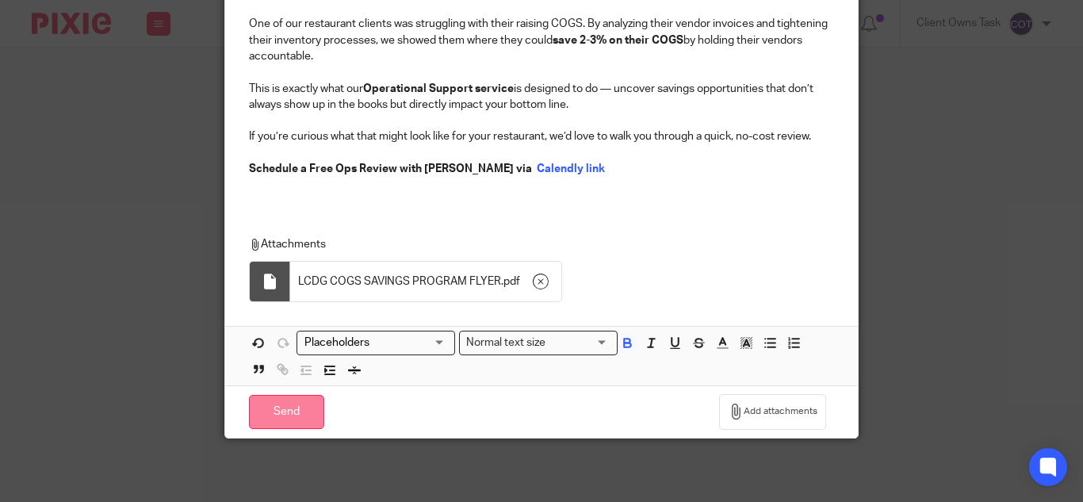
click at [278, 416] on input "Send" at bounding box center [286, 412] width 75 height 34
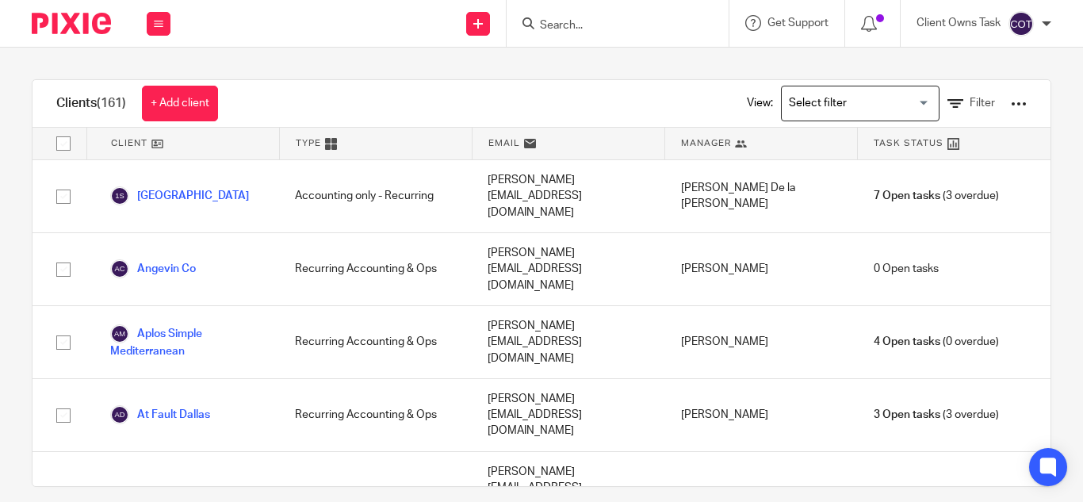
click at [1039, 23] on div "Client Owns Task" at bounding box center [984, 23] width 135 height 25
click at [991, 105] on span "Logout" at bounding box center [978, 110] width 36 height 11
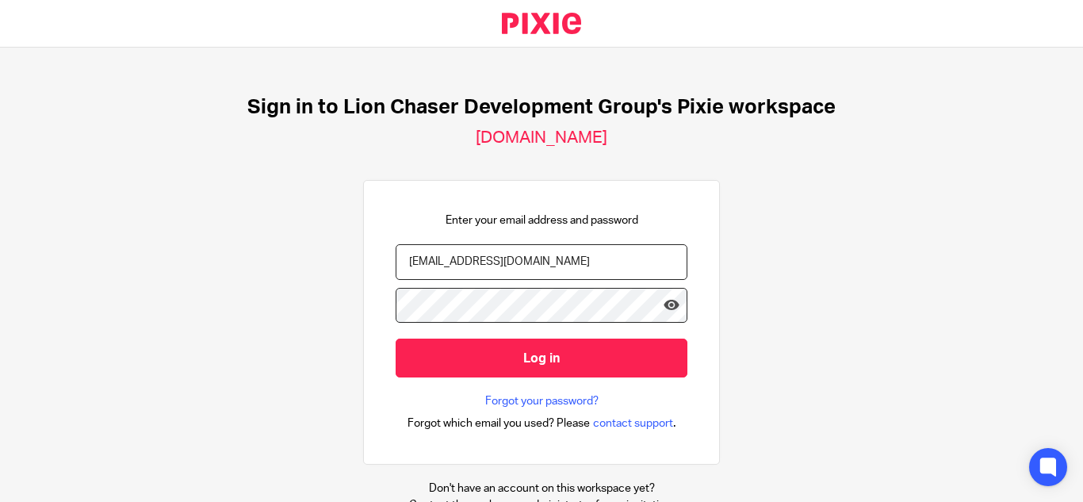
click at [440, 257] on input "[EMAIL_ADDRESS][DOMAIN_NAME]" at bounding box center [542, 262] width 292 height 36
type input "[EMAIL_ADDRESS][DOMAIN_NAME]"
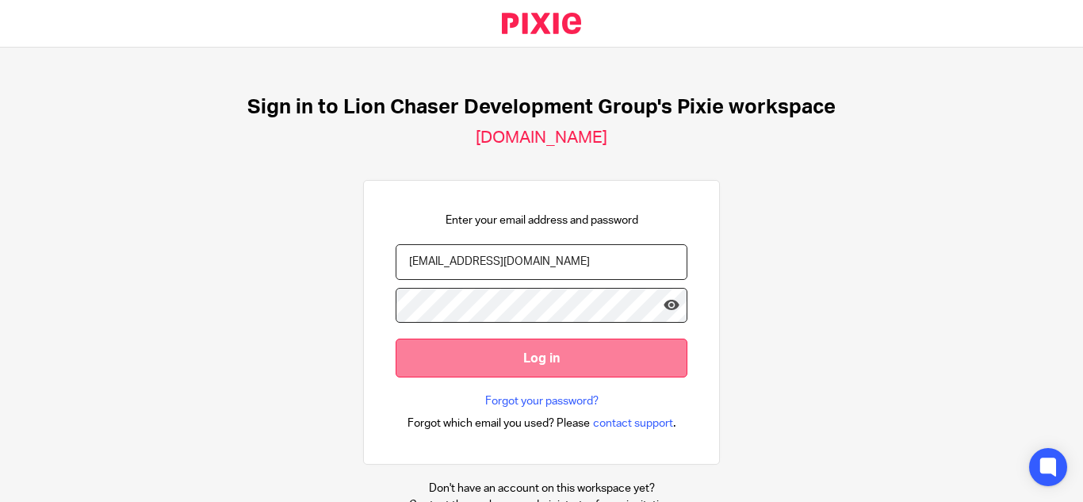
click at [519, 350] on input "Log in" at bounding box center [542, 358] width 292 height 39
